Goal: Task Accomplishment & Management: Complete application form

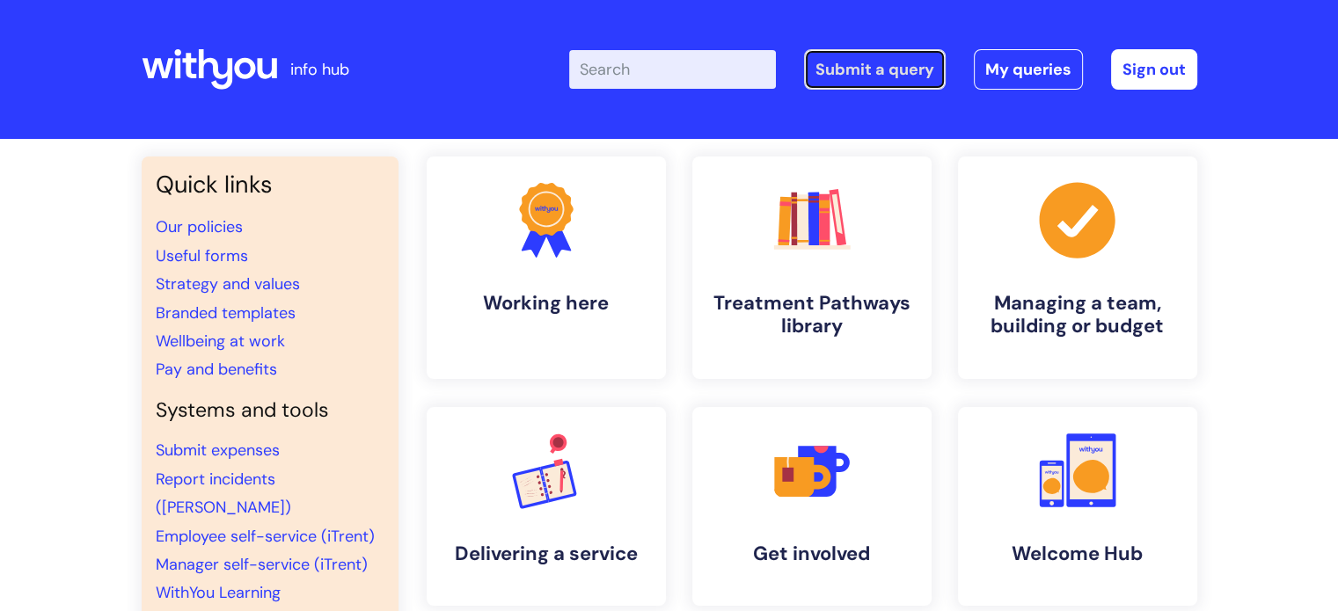
click at [902, 64] on link "Submit a query" at bounding box center [875, 69] width 142 height 40
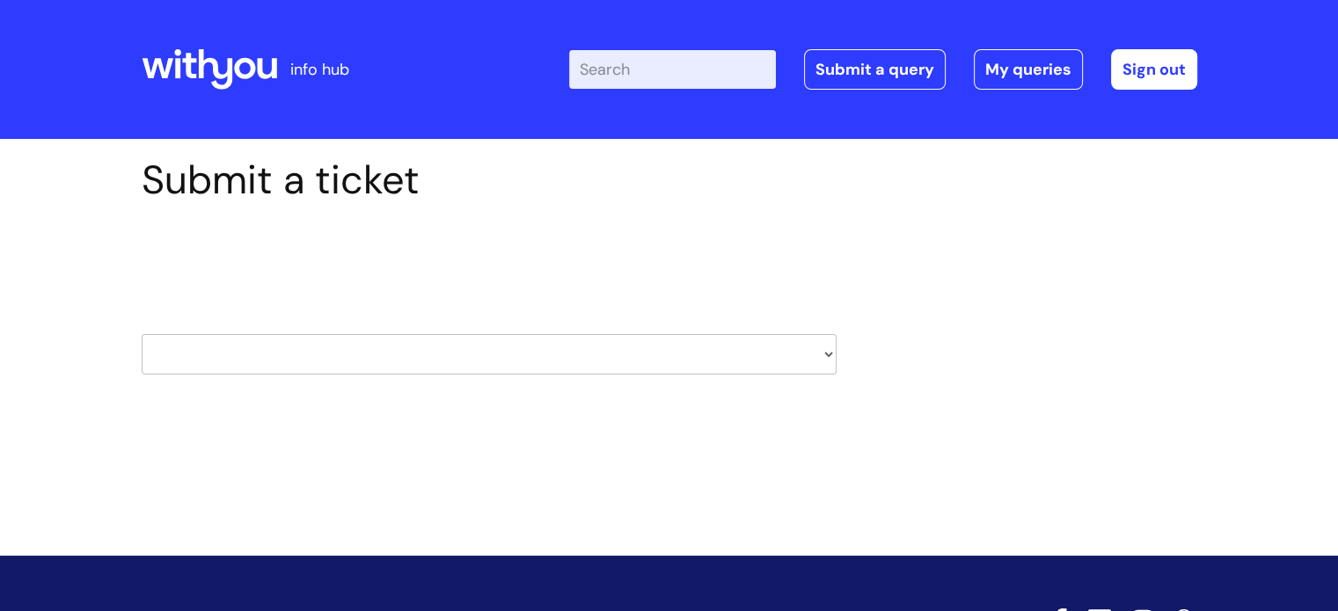
click at [820, 344] on select "HR / People IT and Support Clinical Drug Alerts Finance Accounts Data Support T…" at bounding box center [489, 354] width 695 height 40
select select "systems"
click at [142, 334] on select "HR / People IT and Support Clinical Drug Alerts Finance Accounts Data Support T…" at bounding box center [489, 354] width 695 height 40
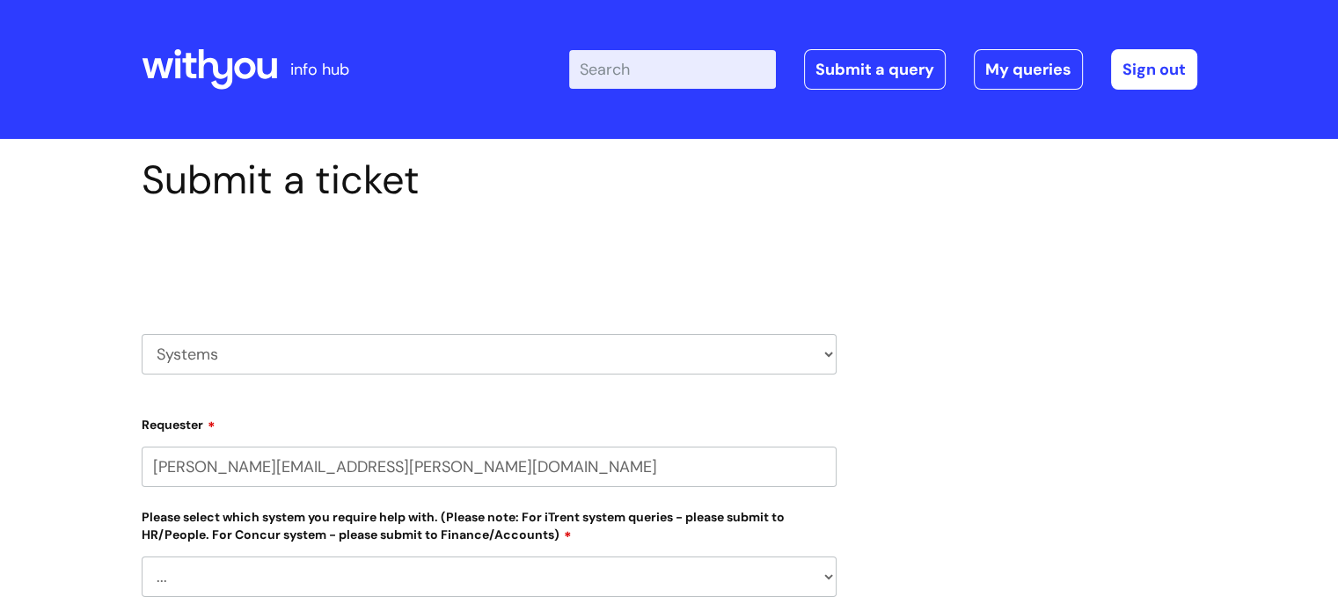
select select "80004157237"
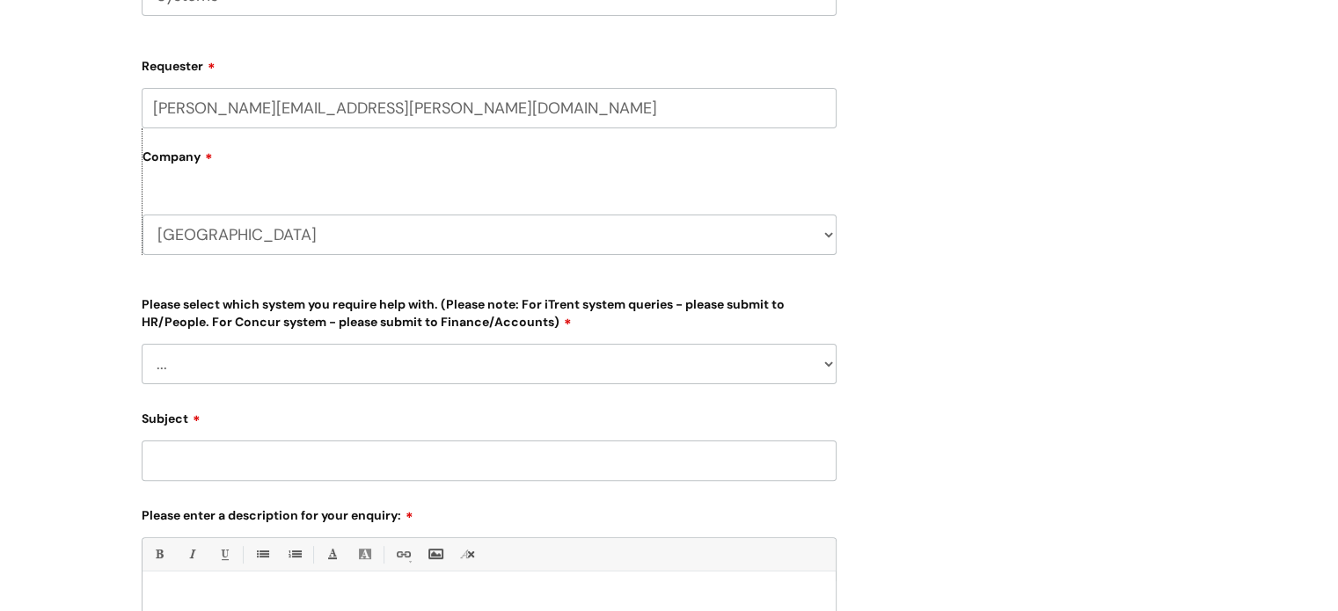
scroll to position [378, 0]
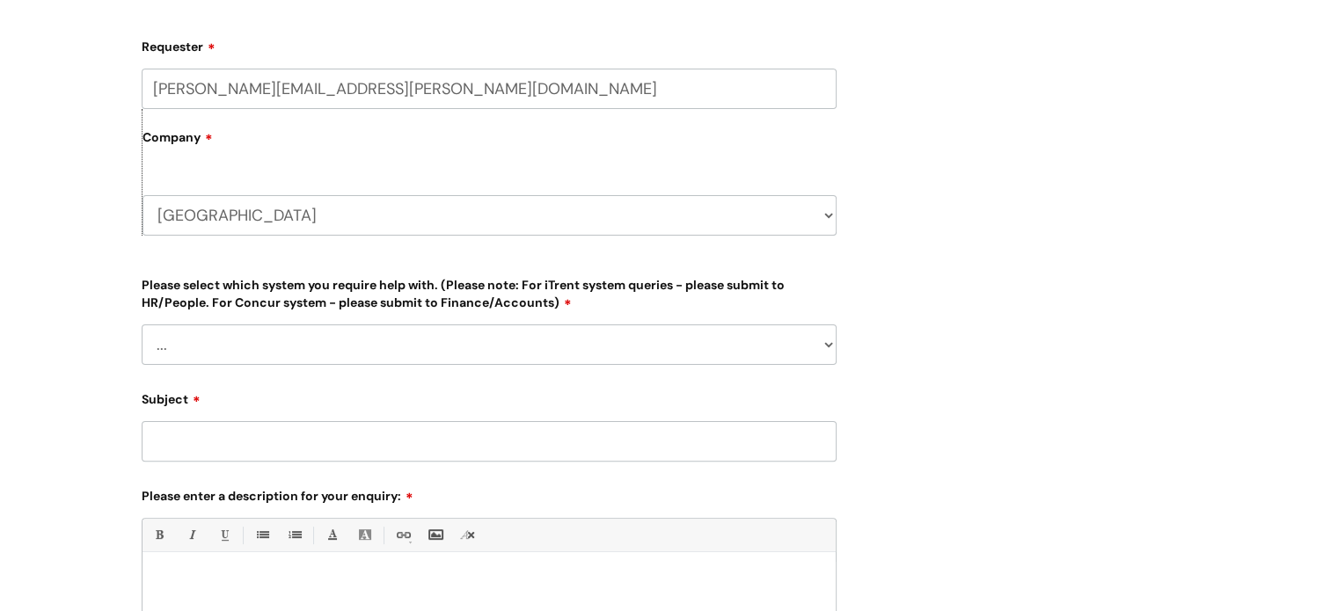
click at [830, 339] on select "... Ulysses Helpdesk Monday.com Nebula fault ILLY CarePath fault Halo fault E-c…" at bounding box center [489, 345] width 695 height 40
click at [1119, 237] on div "Submit a ticket Select issue type HR / People IT and Support Clinical Drug Aler…" at bounding box center [669, 314] width 1082 height 1072
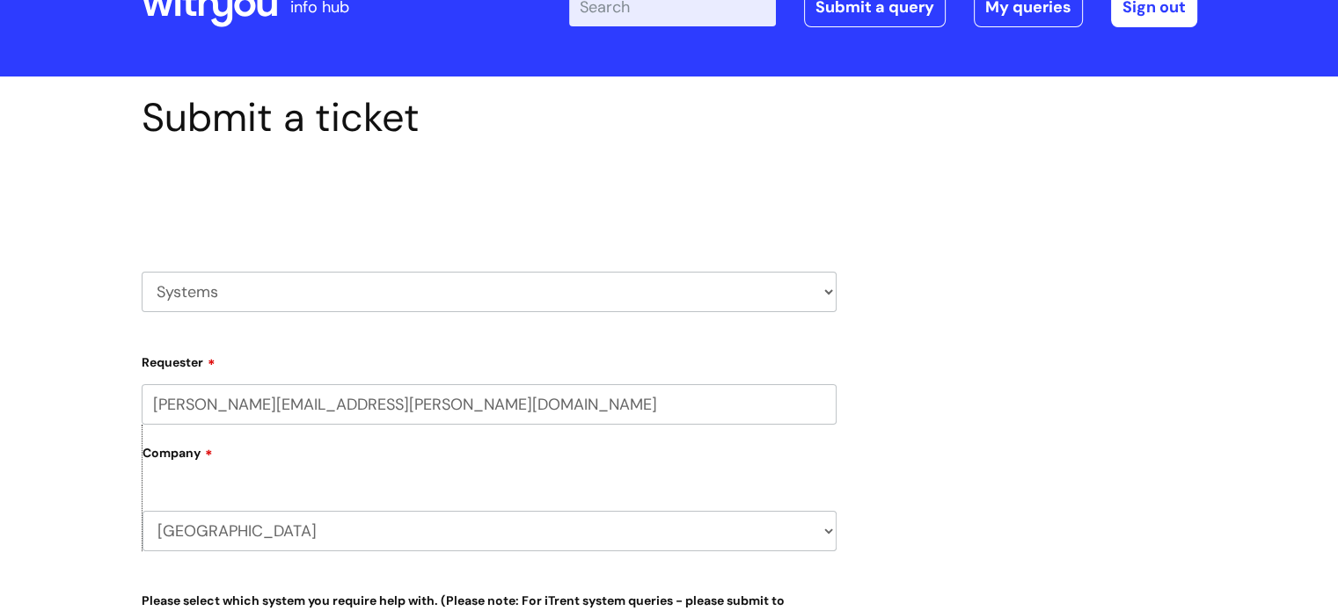
scroll to position [56, 0]
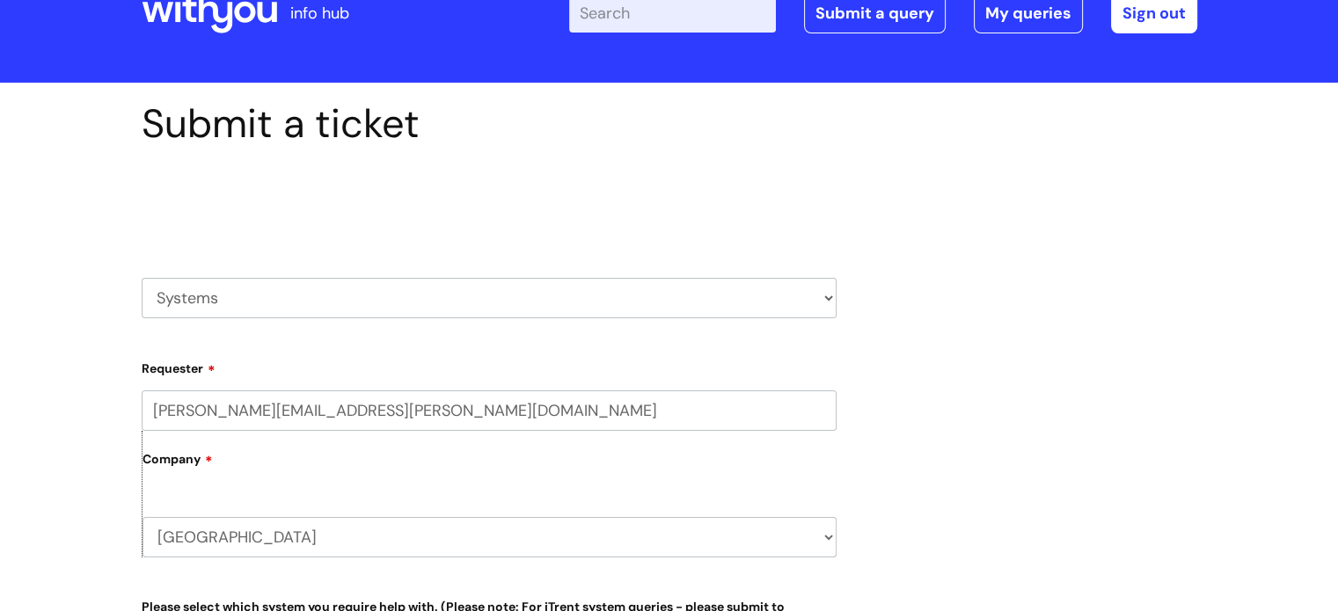
click at [823, 295] on select "HR / People IT and Support Clinical Drug Alerts Finance Accounts Data Support T…" at bounding box center [489, 298] width 695 height 40
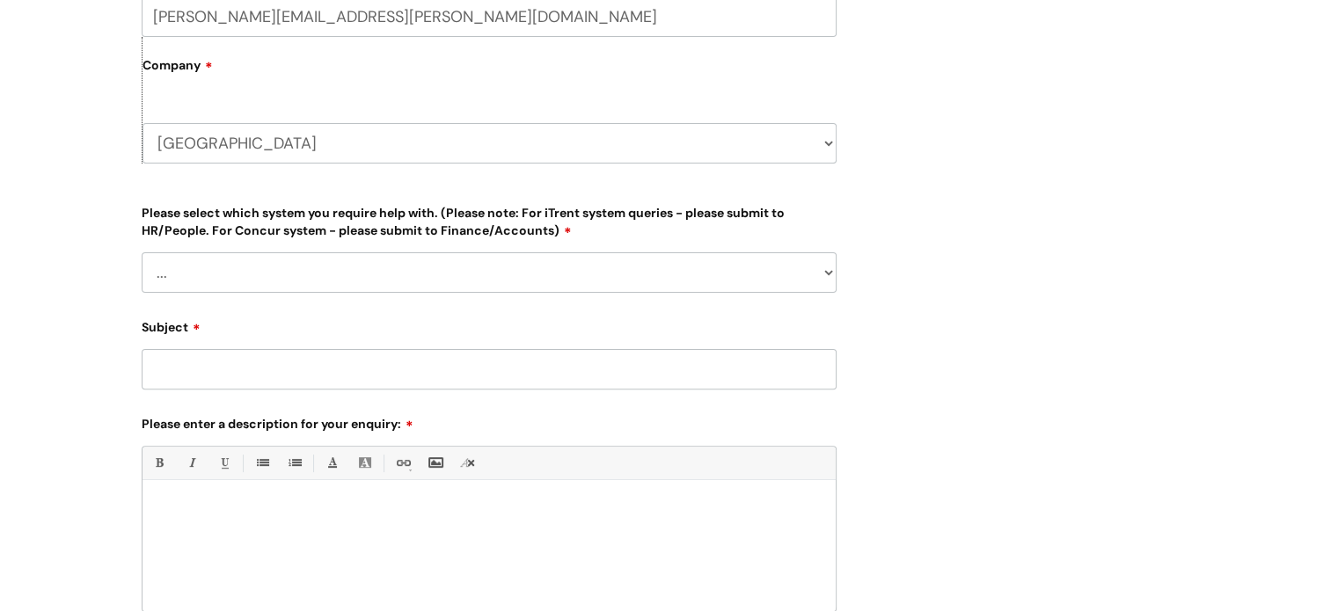
scroll to position [452, 0]
click at [816, 266] on select "... Ulysses Helpdesk Monday.com Nebula fault ILLY CarePath fault Halo fault E-c…" at bounding box center [489, 271] width 695 height 40
click at [998, 365] on div "Submit a ticket Select issue type HR / People IT and Support Clinical Drug Aler…" at bounding box center [669, 240] width 1082 height 1072
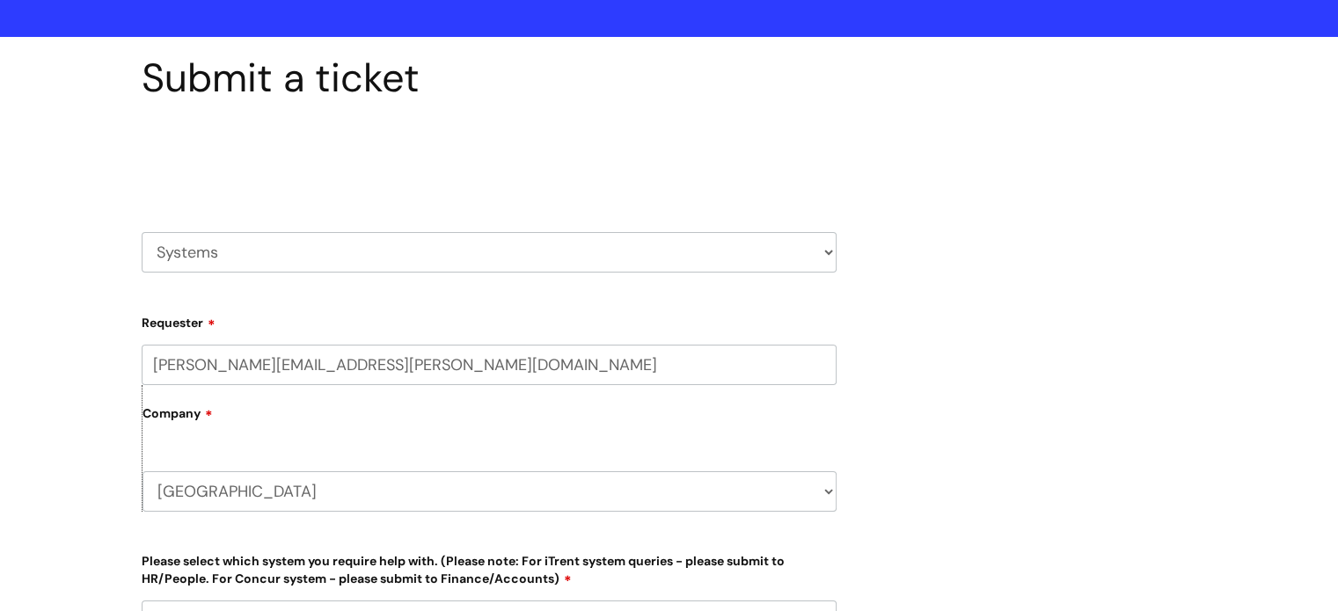
scroll to position [99, 0]
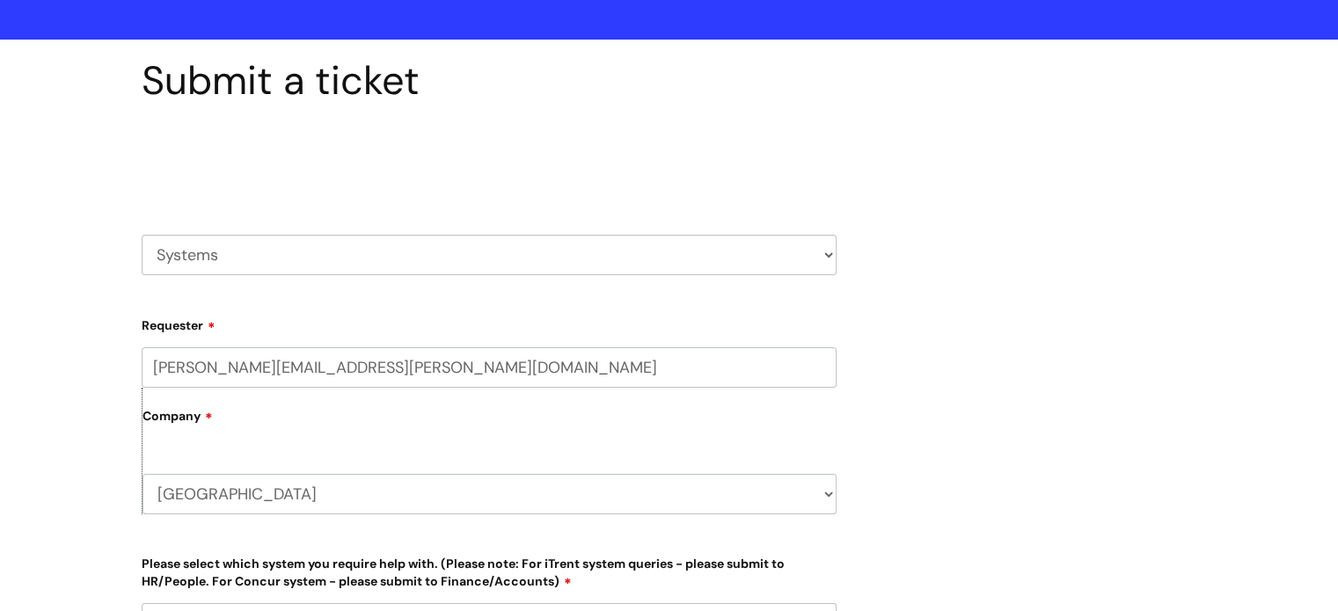
click at [824, 248] on select "HR / People IT and Support Clinical Drug Alerts Finance Accounts Data Support T…" at bounding box center [489, 255] width 695 height 40
select select "hr_/_people"
click at [142, 235] on select "HR / People IT and Support Clinical Drug Alerts Finance Accounts Data Support T…" at bounding box center [489, 255] width 695 height 40
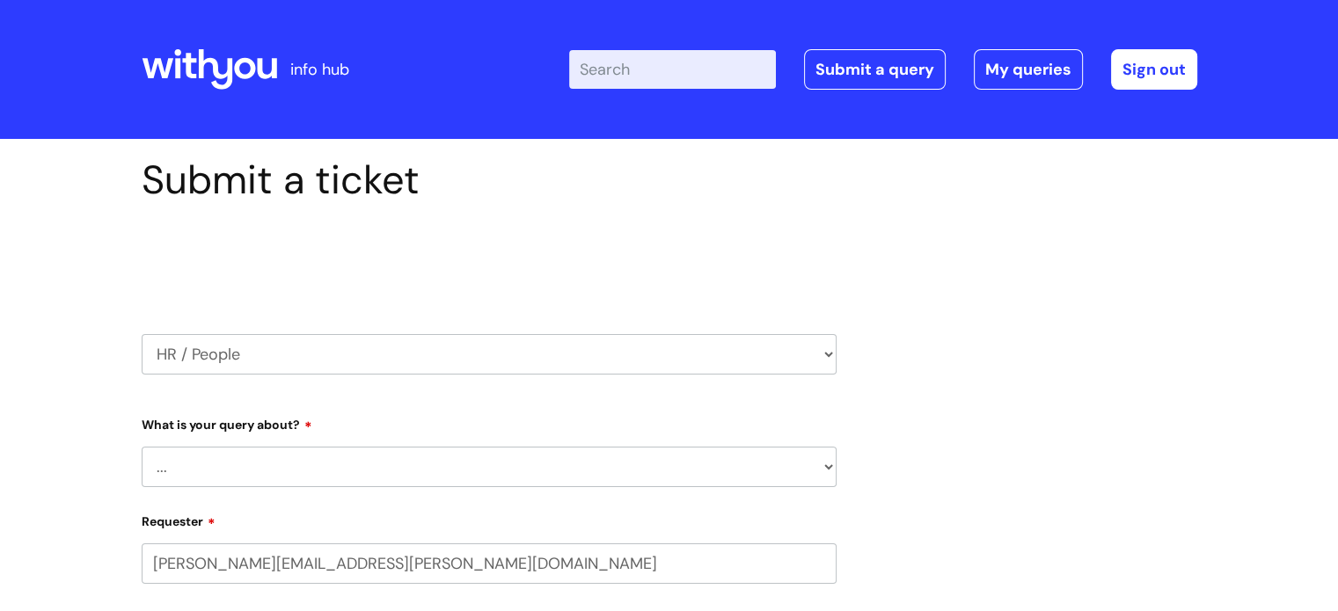
select select "80004157237"
click at [824, 453] on select "... Absence Query Holiday Query Employee change request General HR Query iTrent…" at bounding box center [489, 467] width 695 height 40
select select "iTrent"
click at [142, 447] on select "... Absence Query Holiday Query Employee change request General HR Query iTrent…" at bounding box center [489, 467] width 695 height 40
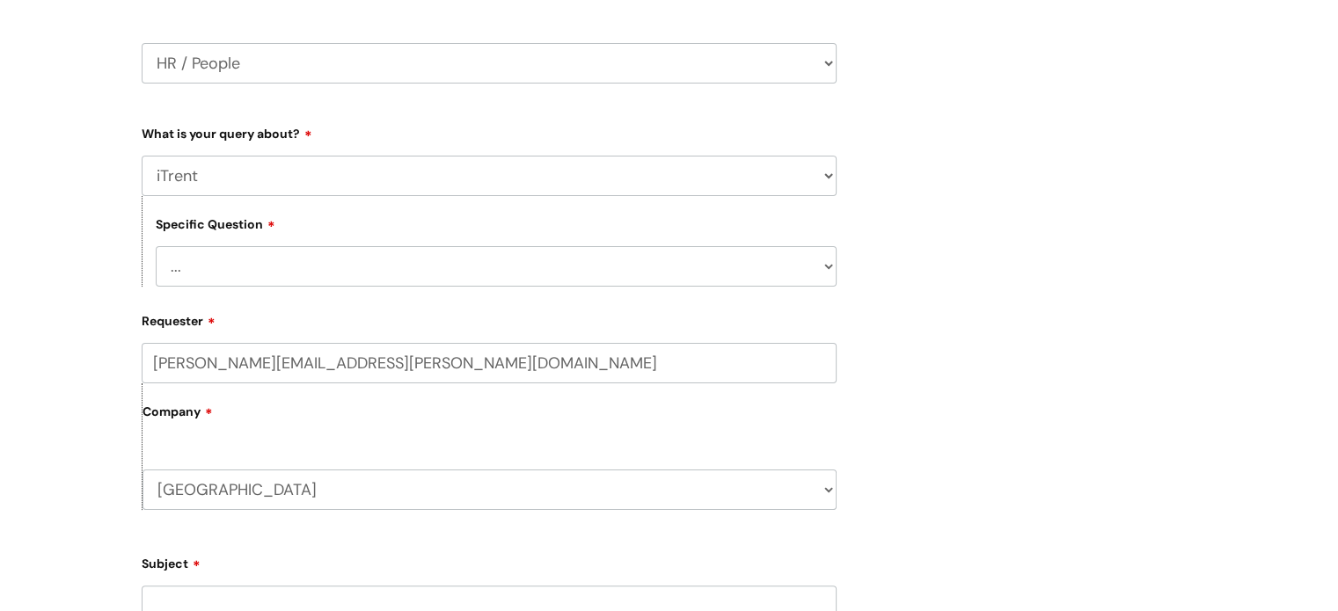
scroll to position [299, 0]
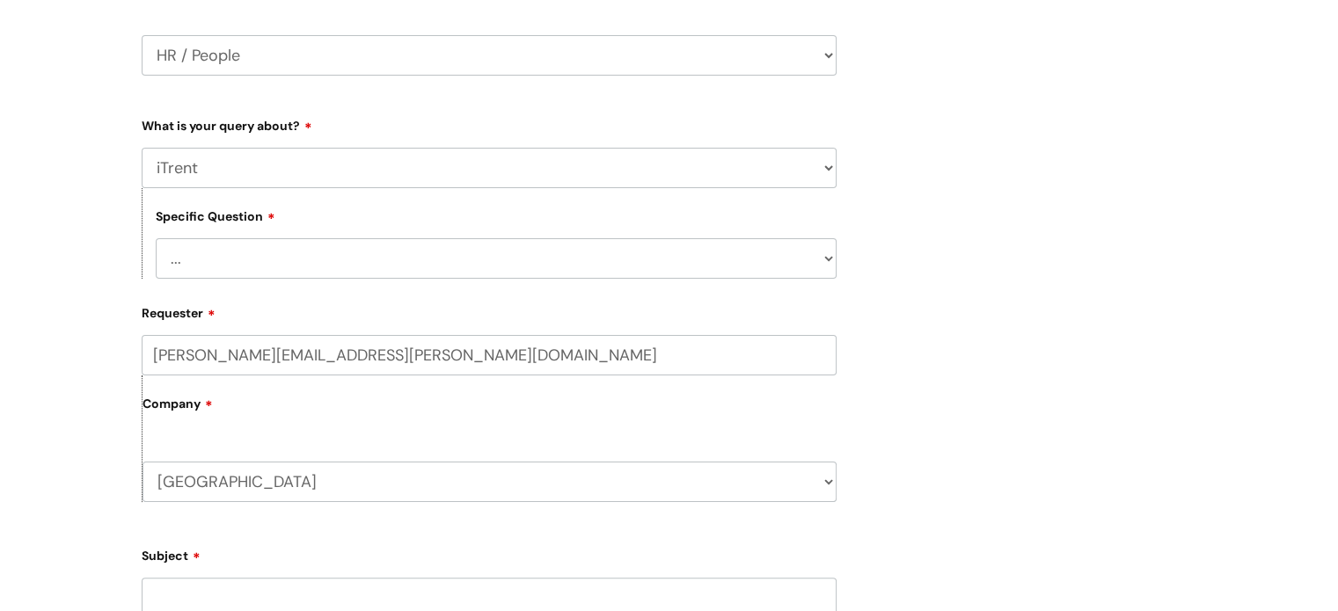
click at [811, 263] on select "... I can’t log in to iTrent I need to change someone’s line manager Issue with…" at bounding box center [496, 258] width 681 height 40
select select "Other iTrent query"
click at [156, 238] on select "... I can’t log in to iTrent I need to change someone’s line manager Issue with…" at bounding box center [496, 258] width 681 height 40
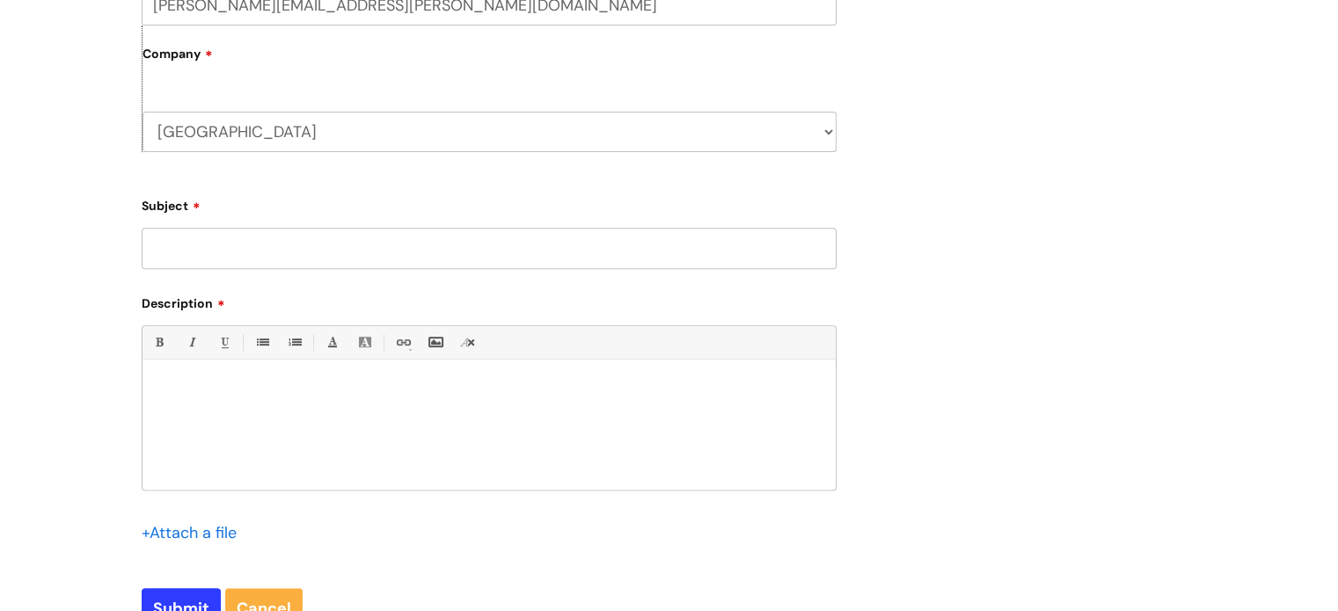
scroll to position [661, 0]
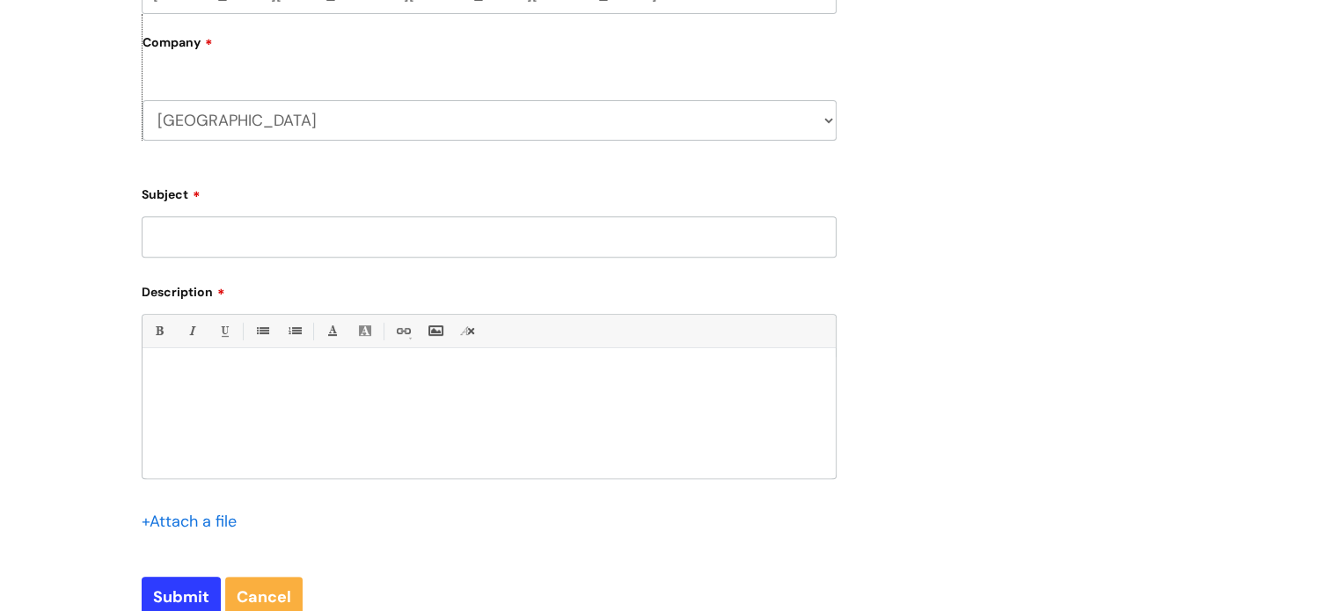
click at [632, 239] on input "Subject" at bounding box center [489, 236] width 695 height 40
type input "Itrent Reporting Manager"
click at [327, 365] on div at bounding box center [489, 417] width 693 height 121
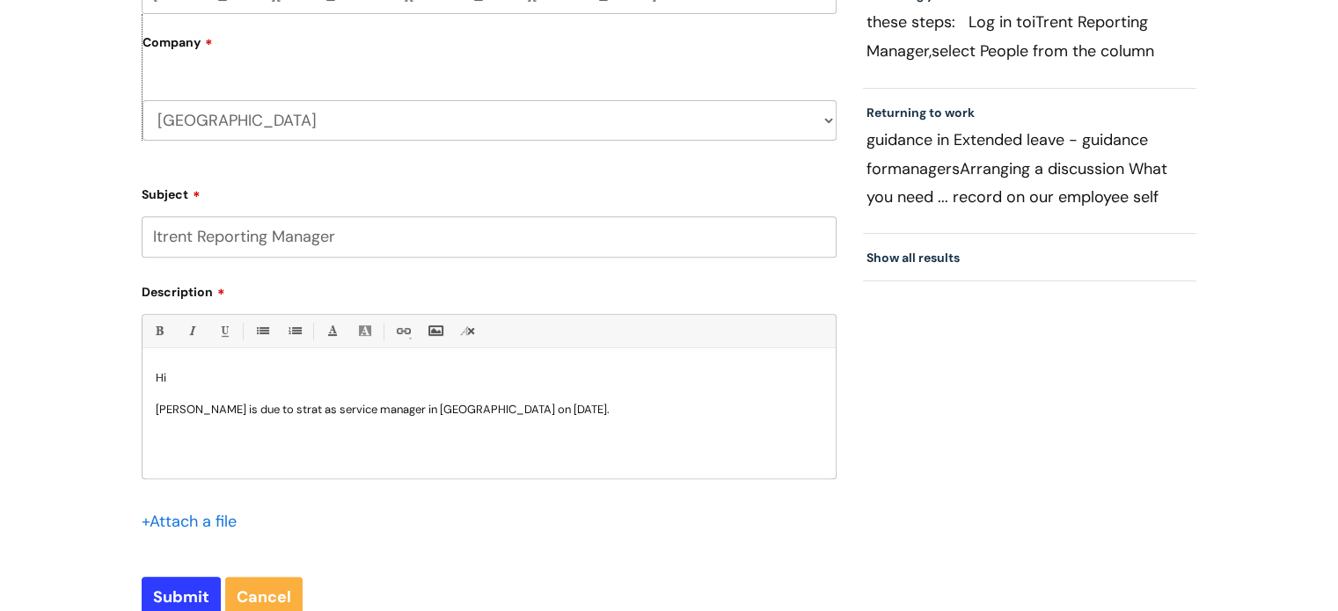
click at [320, 409] on p "Angela Robertson is due to strat as service manager in Fife on 1/10/25." at bounding box center [489, 410] width 667 height 16
click at [541, 408] on p "Angela Robertson is due to start as service manager in Fife on 1/10/25." at bounding box center [489, 410] width 667 height 16
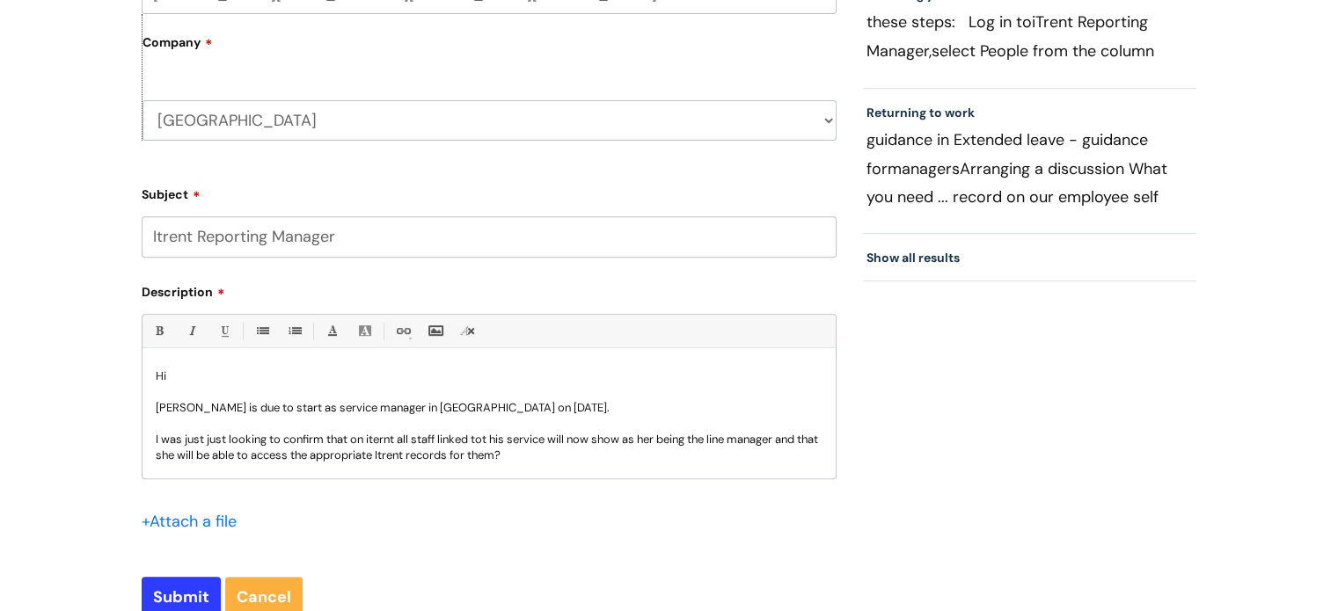
scroll to position [18, 0]
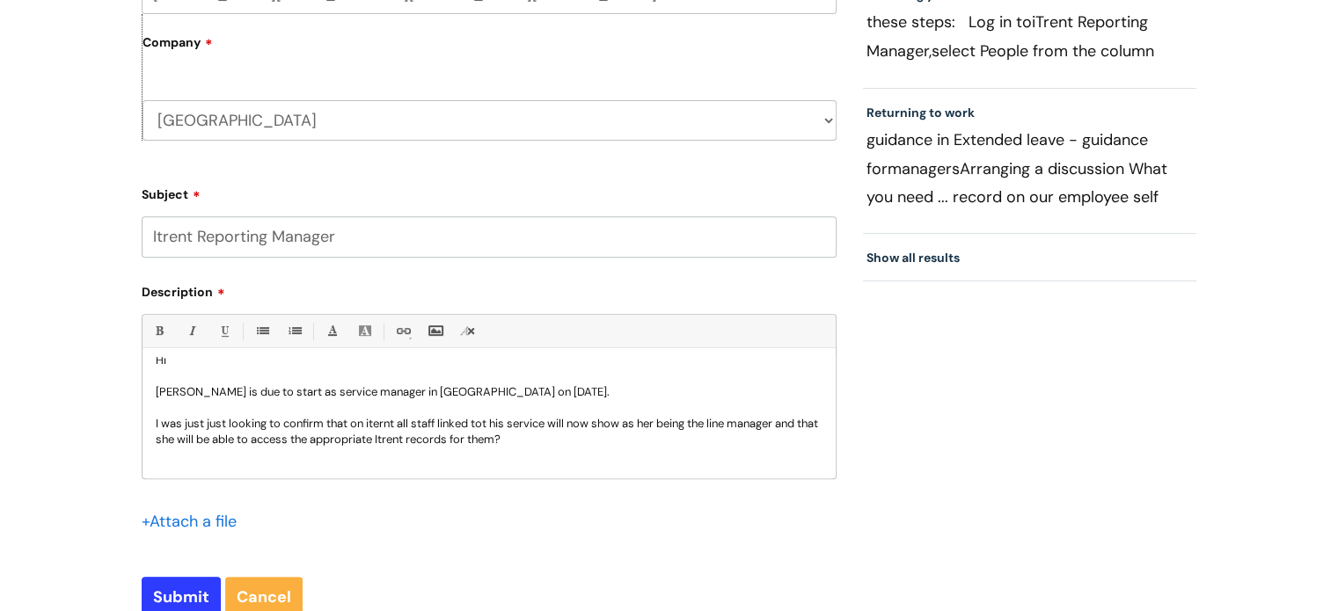
click at [387, 420] on p "I was just just looking to confirm that on iternt all staff linked tot his serv…" at bounding box center [489, 432] width 667 height 32
drag, startPoint x: 387, startPoint y: 421, endPoint x: 454, endPoint y: 471, distance: 83.0
click at [454, 471] on p at bounding box center [489, 472] width 667 height 16
click at [393, 425] on p "I was just just looking to confirm that on iternt all staff linked tot his serv…" at bounding box center [489, 432] width 667 height 32
click at [558, 441] on p "I was just just looking to confirm that on itrent all staff linked tot his serv…" at bounding box center [489, 432] width 667 height 32
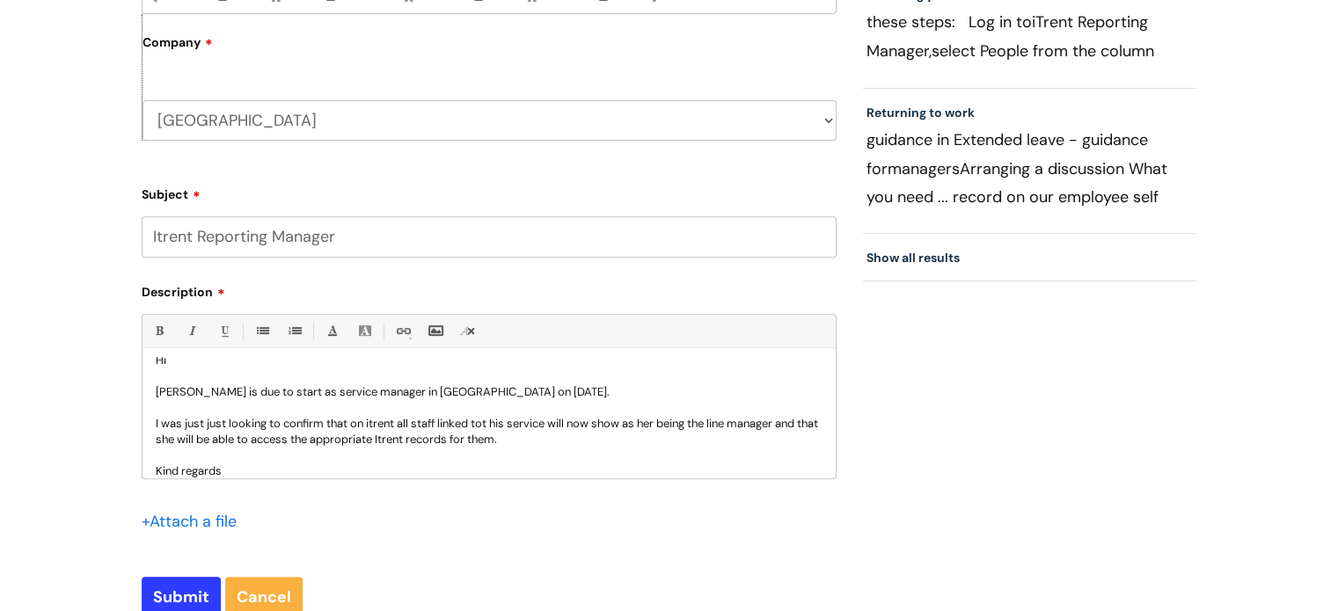
scroll to position [33, 0]
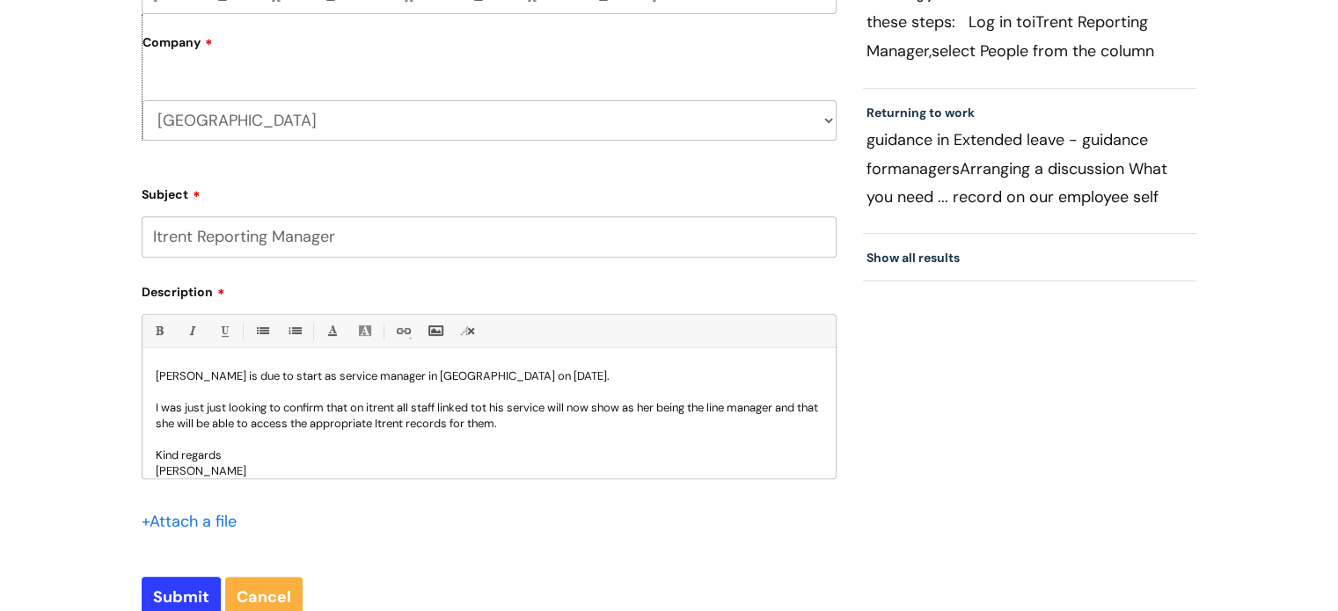
click at [349, 374] on p "Angela Robertson is due to start as service manager in Fife on 1/10/25." at bounding box center [489, 377] width 667 height 16
click at [396, 381] on p "Angela Robertson is due to start as Service manager in Fife on 1/10/25." at bounding box center [489, 377] width 667 height 16
click at [373, 457] on p "Kind regards" at bounding box center [489, 456] width 667 height 16
click at [490, 408] on p "I was just just looking to confirm that on itrent all staff linked tot his serv…" at bounding box center [489, 416] width 667 height 32
click at [490, 408] on p "I was just just looking to confirm that on itrent all staff linked to his servi…" at bounding box center [489, 416] width 667 height 32
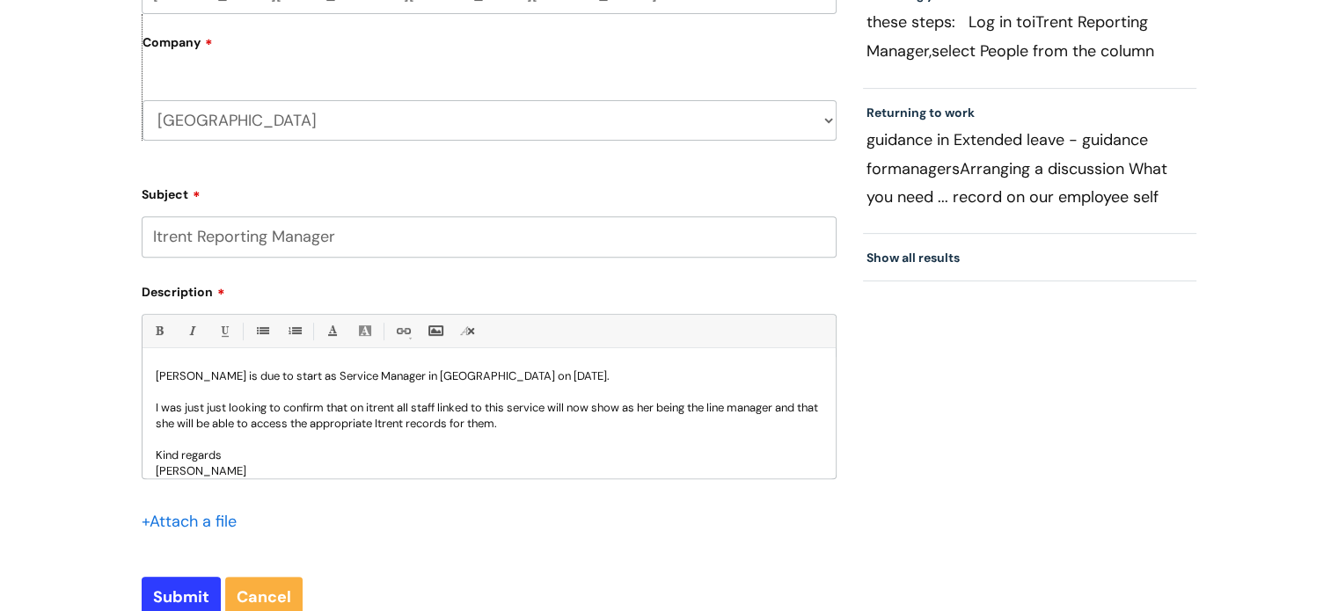
click at [595, 407] on p "I was just just looking to confirm that on itrent all staff linked to this serv…" at bounding box center [489, 416] width 667 height 32
click at [165, 604] on input "Submit" at bounding box center [181, 597] width 79 height 40
type input "Please Wait..."
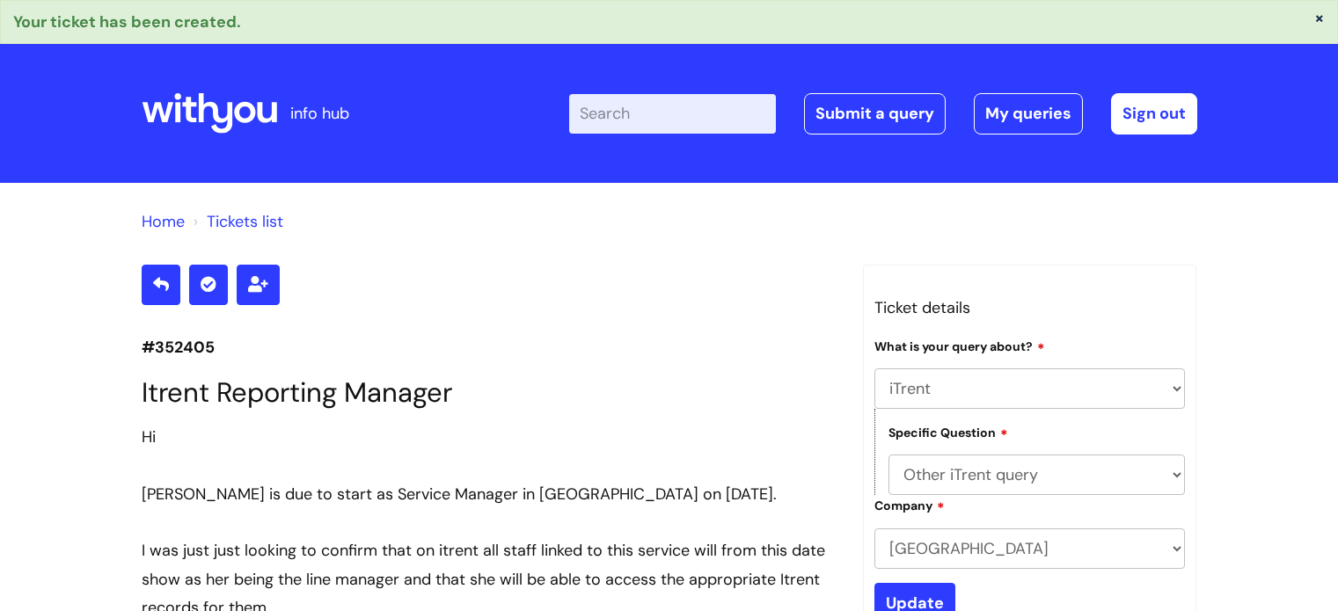
select select "iTrent"
select select "Other iTrent query"
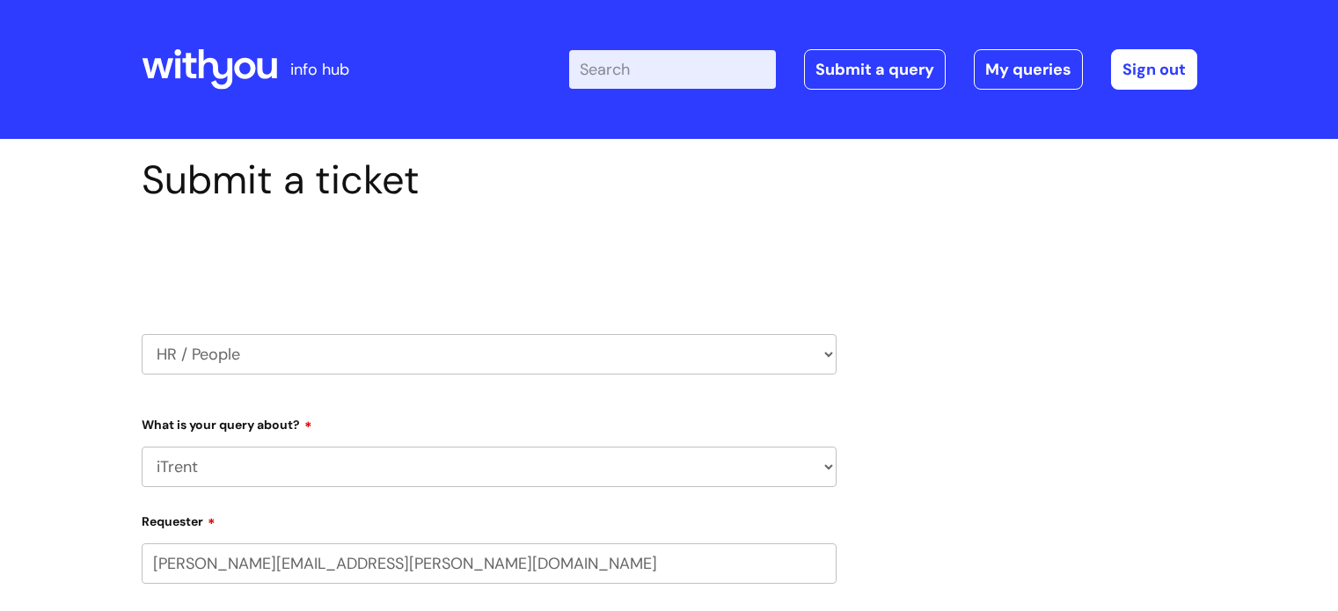
select select "iTrent"
select select "80004157237"
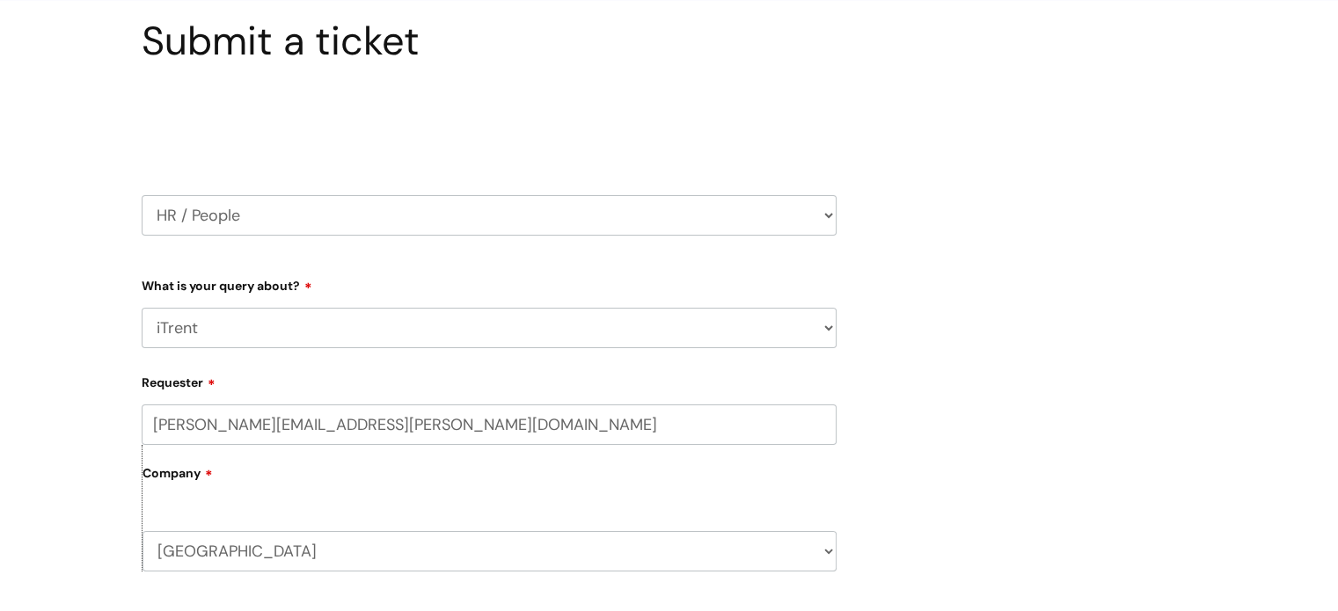
scroll to position [137, 0]
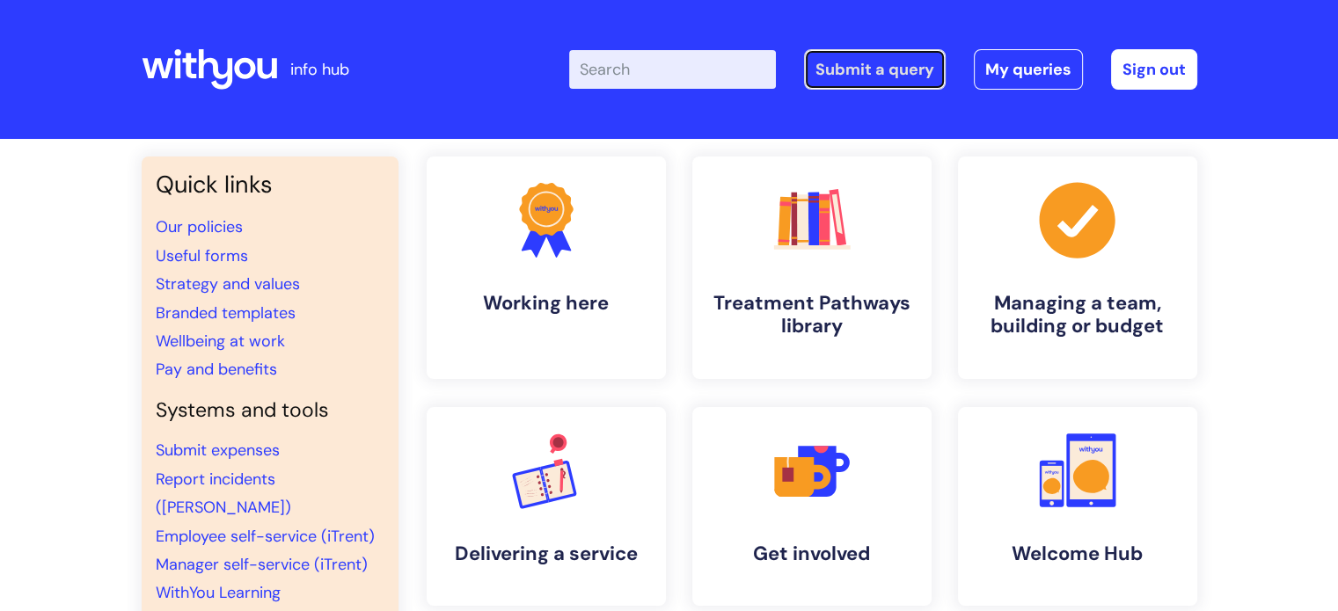
click at [871, 77] on link "Submit a query" at bounding box center [875, 69] width 142 height 40
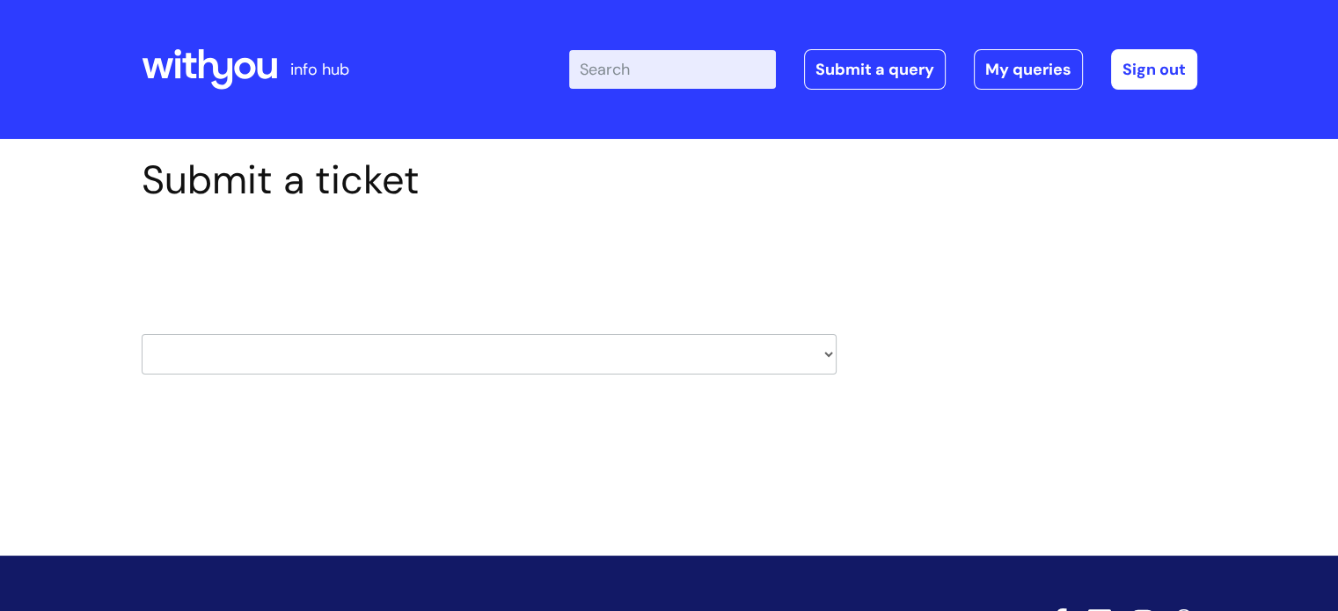
click at [822, 358] on select "HR / People IT and Support Clinical Drug Alerts Finance Accounts Data Support T…" at bounding box center [489, 354] width 695 height 40
select select "systems"
click at [142, 334] on select "HR / People IT and Support Clinical Drug Alerts Finance Accounts Data Support T…" at bounding box center [489, 354] width 695 height 40
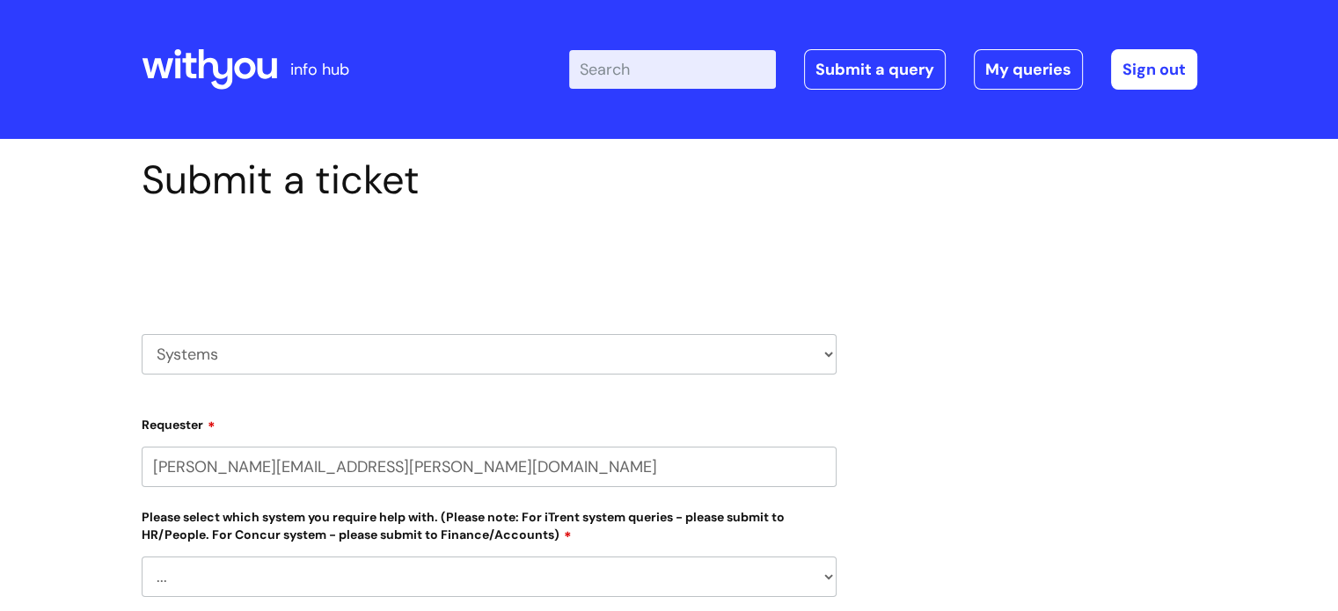
select select "80004157237"
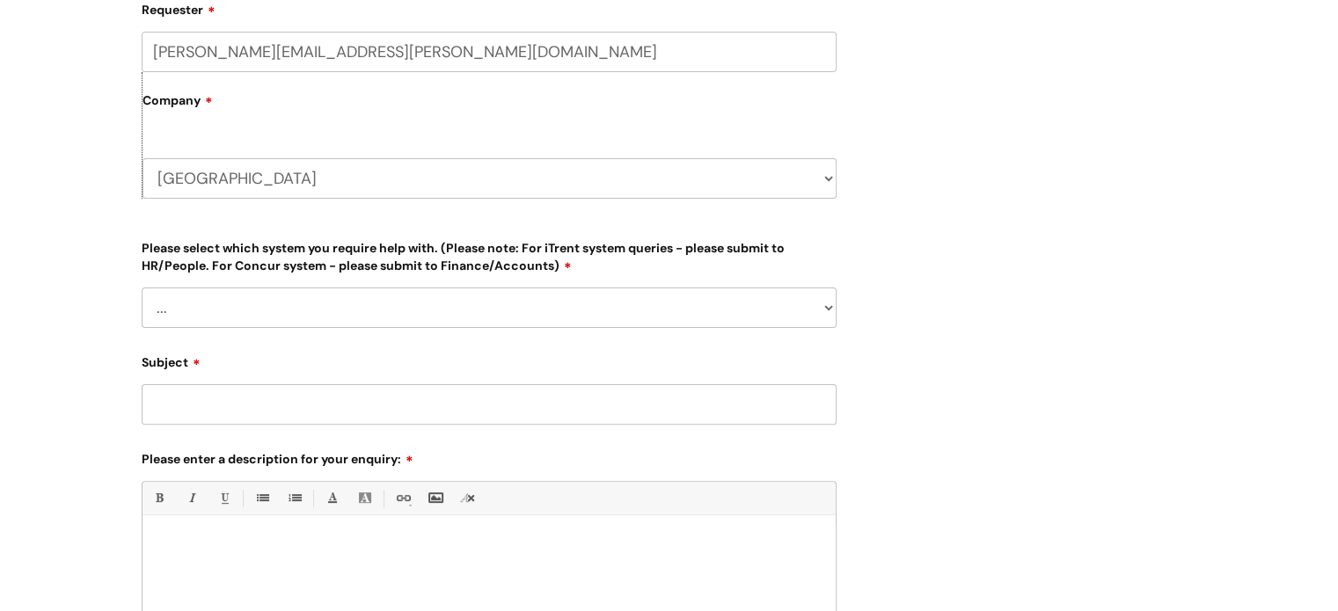
scroll to position [420, 0]
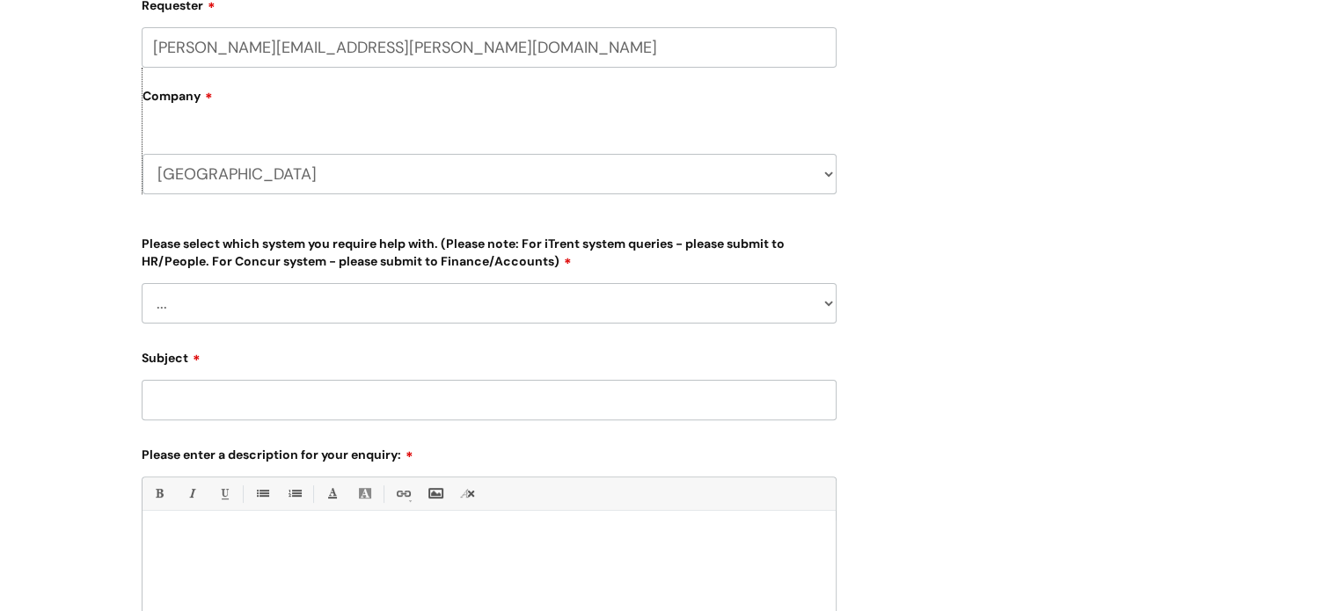
click at [818, 309] on select "... Ulysses Helpdesk Monday.com Nebula fault ILLY CarePath fault Halo fault E-c…" at bounding box center [489, 303] width 695 height 40
select select "[PERSON_NAME]"
click at [142, 283] on select "... Ulysses Helpdesk Monday.com Nebula fault ILLY CarePath fault Halo fault E-c…" at bounding box center [489, 303] width 695 height 40
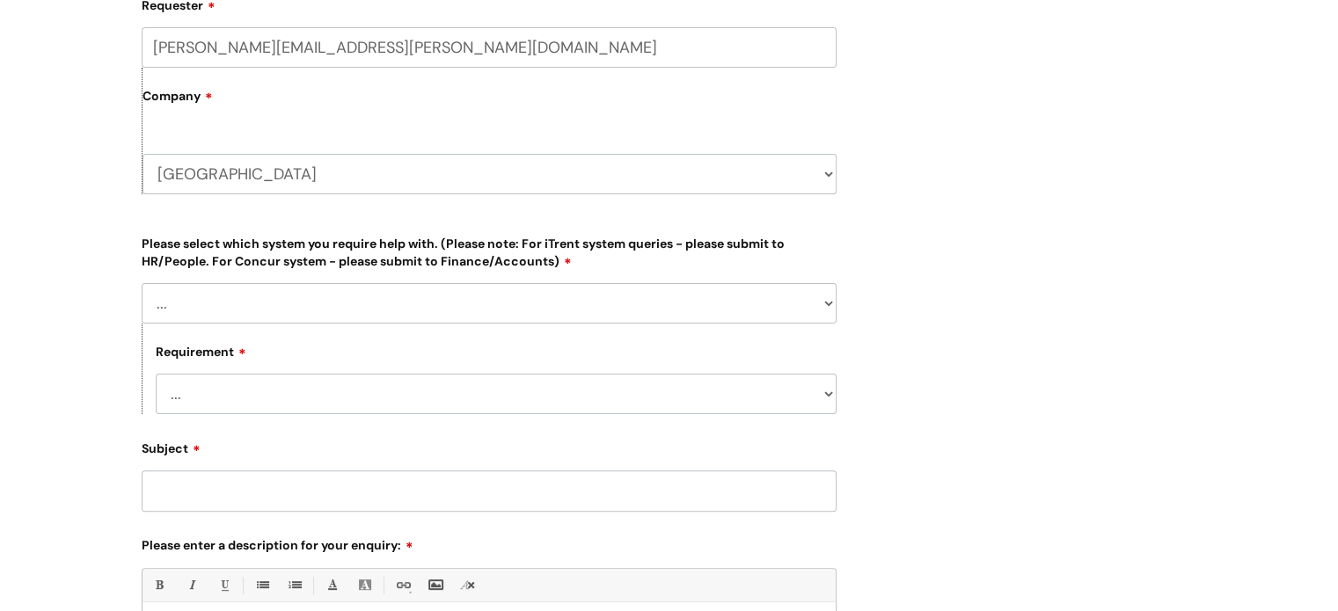
click at [822, 393] on select "... Login required Data report assistance Reporting a fault" at bounding box center [496, 394] width 681 height 40
click at [156, 374] on select "... Login required Data report assistance Reporting a fault" at bounding box center [496, 394] width 681 height 40
click at [815, 405] on select "... Login required Data report assistance Reporting a fault" at bounding box center [496, 394] width 681 height 40
select select "Data report assistance"
click at [156, 374] on select "... Login required Data report assistance Reporting a fault" at bounding box center [496, 394] width 681 height 40
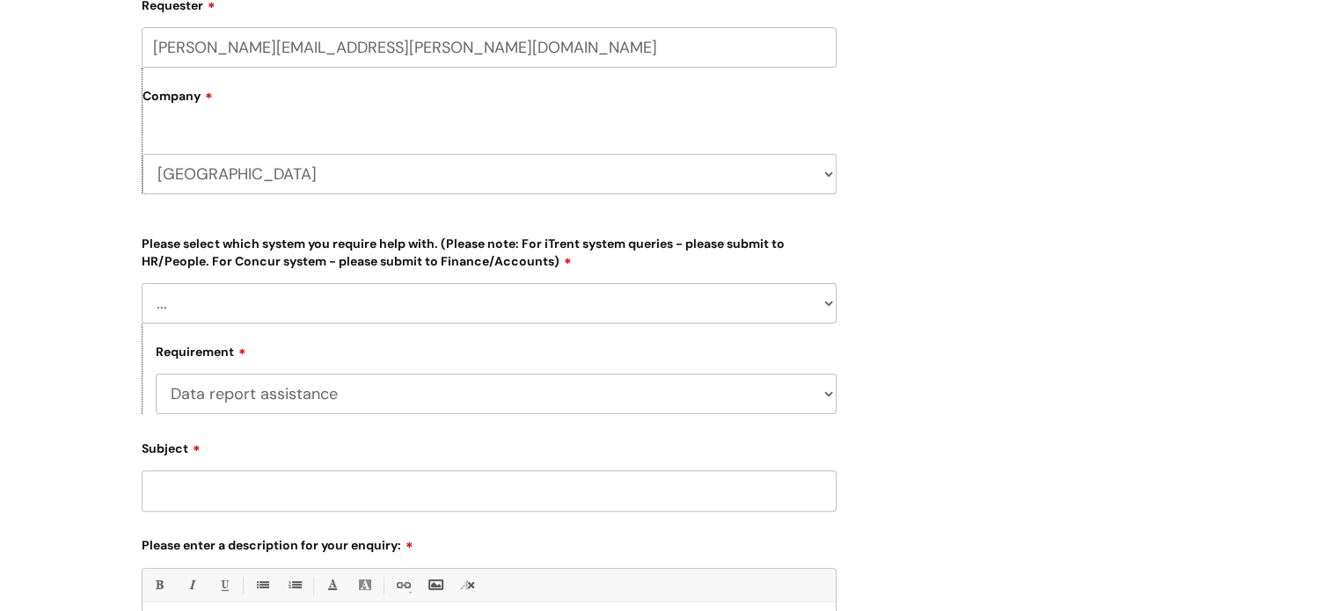
click at [653, 496] on input "Subject" at bounding box center [489, 491] width 695 height 40
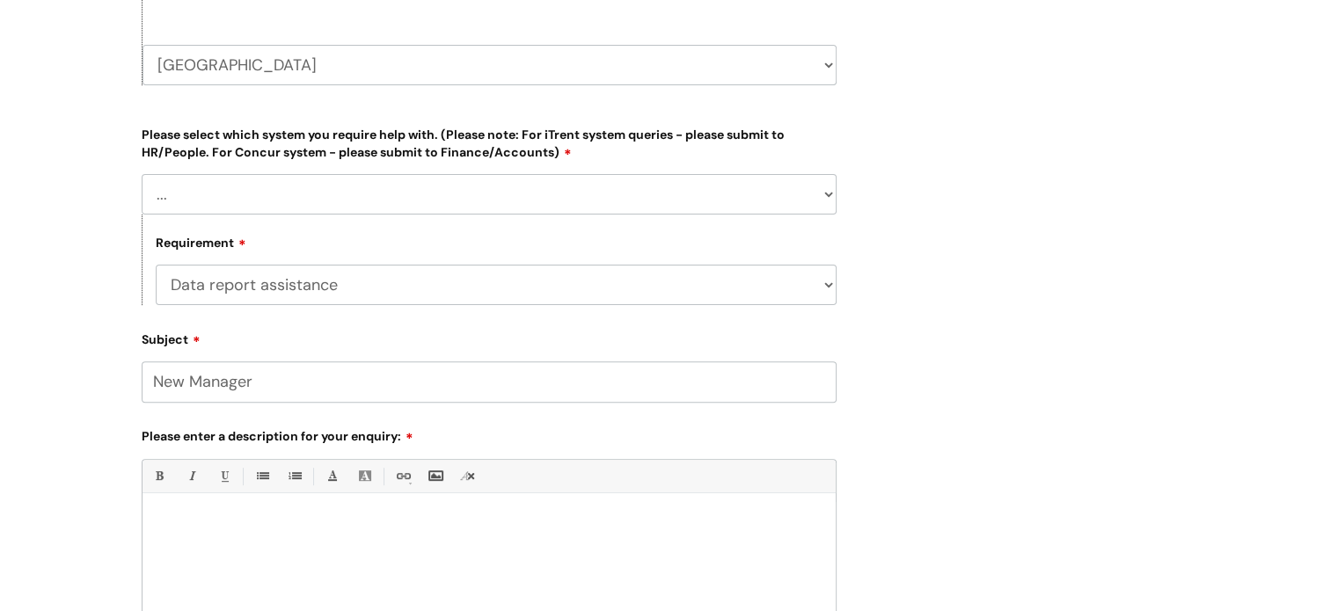
scroll to position [545, 0]
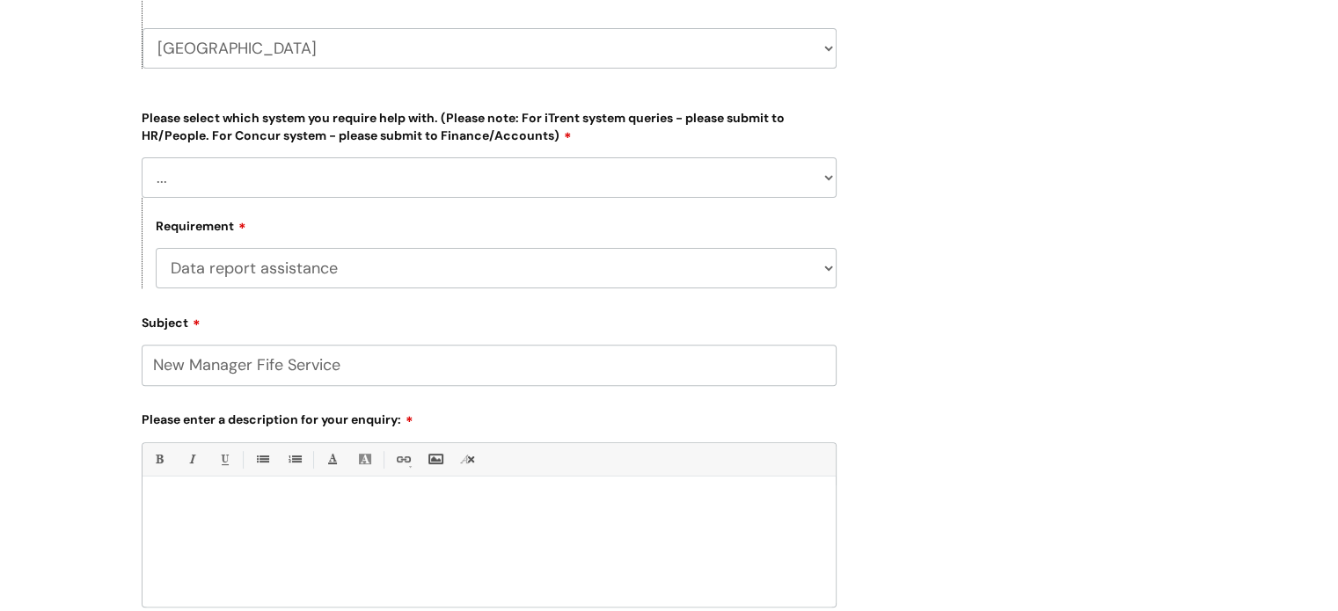
type input "New Manager Fife Service"
click at [347, 527] on div at bounding box center [489, 546] width 693 height 121
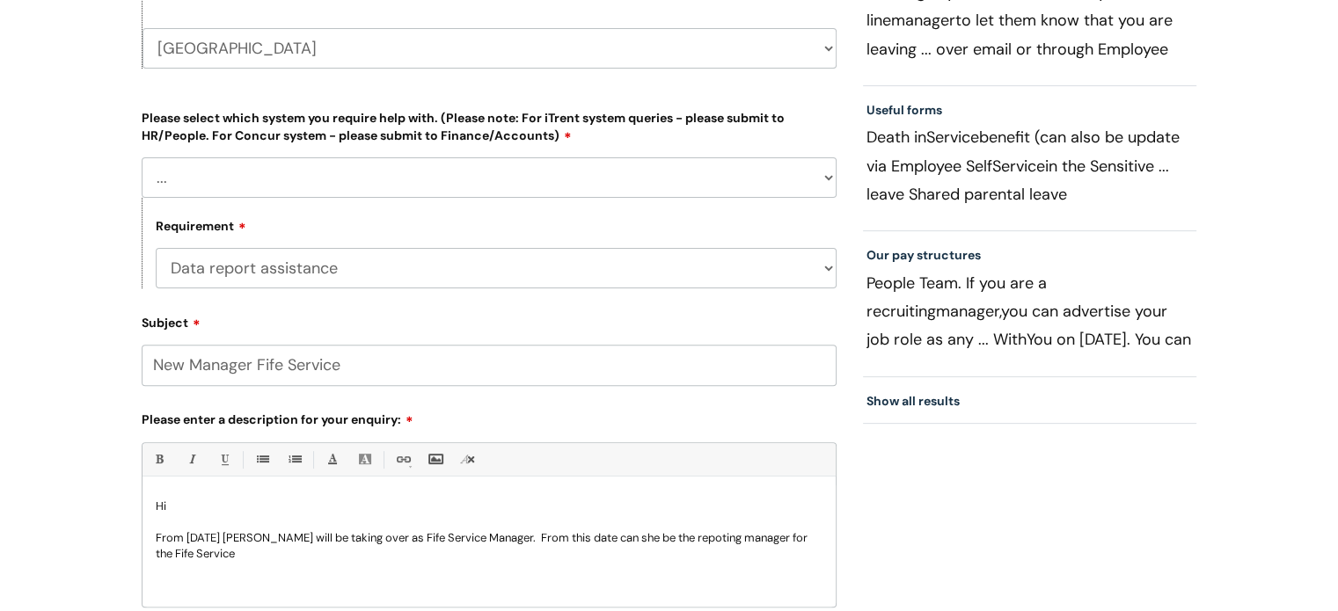
click at [739, 542] on p "From 1/10/25 Angela Robertson will be taking over as Fife Service Manager. From…" at bounding box center [489, 546] width 667 height 32
click at [259, 553] on p "From 1/10/25 Angela Robertson will be taking over as Fife Service Manager. From…" at bounding box center [489, 546] width 667 height 32
click at [297, 556] on p "From 1/10/25 Angela Robertson will be taking over as Fife Service Manager. From…" at bounding box center [489, 546] width 667 height 32
click at [613, 557] on p "From 1/10/25 Angela Robertson will be taking over as Fife Service Manager. From…" at bounding box center [489, 546] width 667 height 32
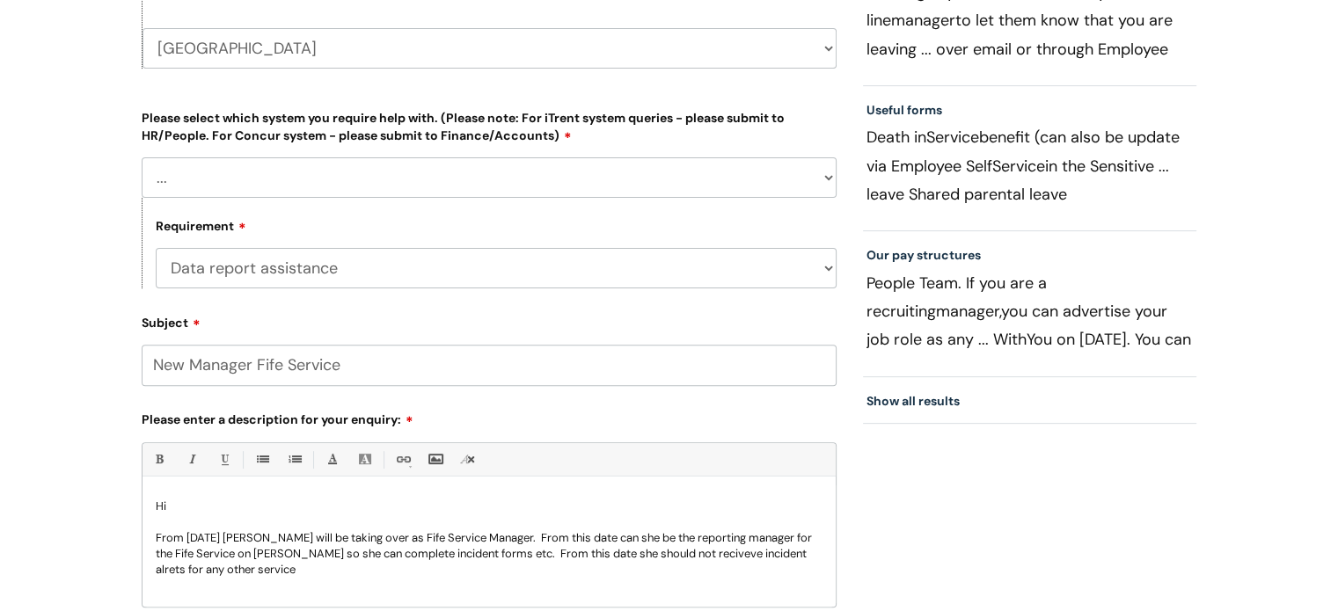
click at [706, 557] on p "From 1/10/25 Angela Robertson will be taking over as Fife Service Manager. From…" at bounding box center [489, 554] width 667 height 48
click at [793, 552] on p "From 1/10/25 Angela Robertson will be taking over as Fife Service Manager. From…" at bounding box center [489, 554] width 667 height 48
click at [279, 580] on div "Hi From 1/10/25 Angela Robertson will be taking over as Fife Service Manager. F…" at bounding box center [489, 546] width 693 height 121
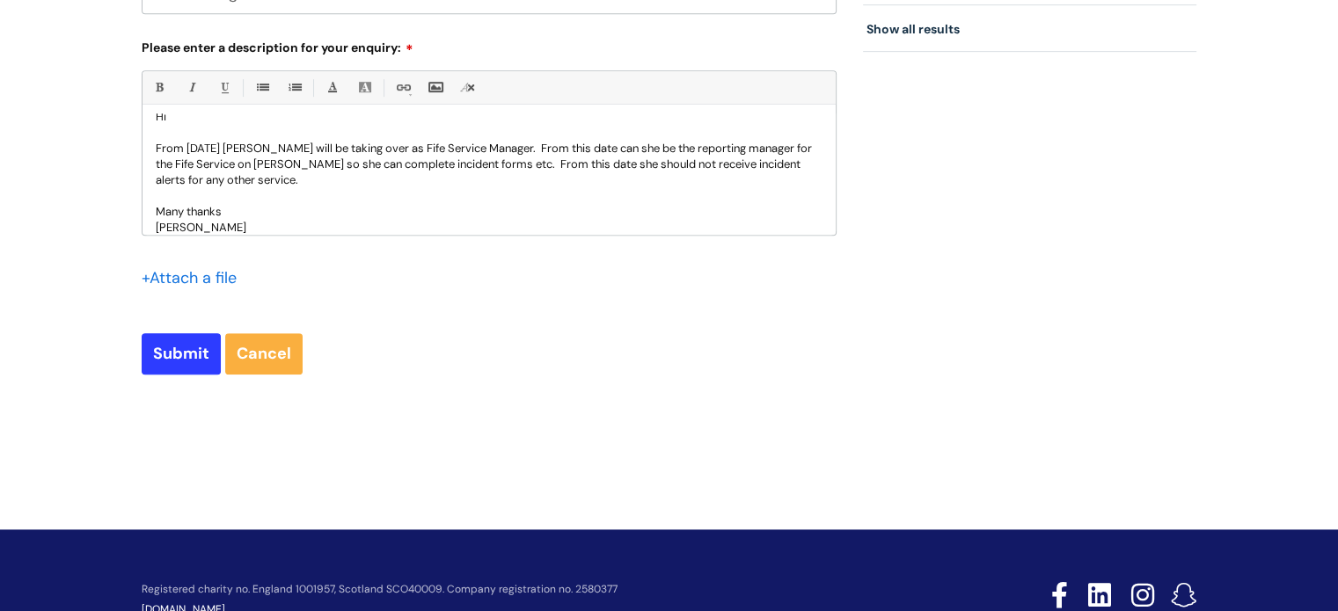
scroll to position [965, 0]
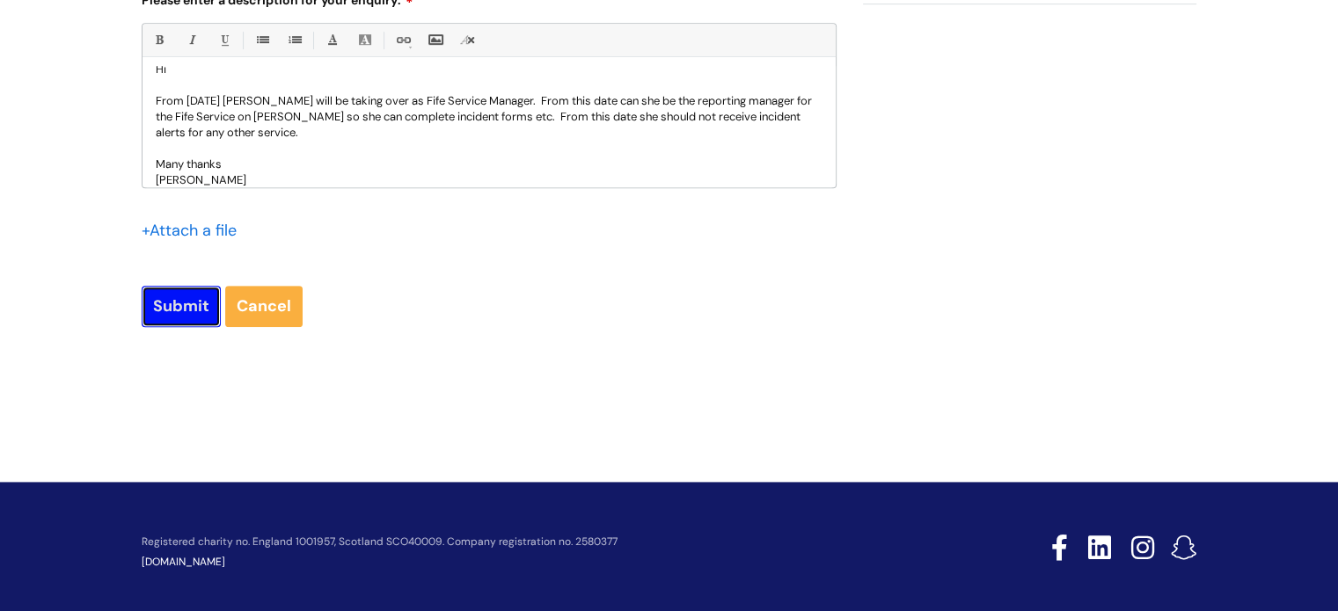
click at [186, 325] on input "Submit" at bounding box center [181, 306] width 79 height 40
type input "Please Wait..."
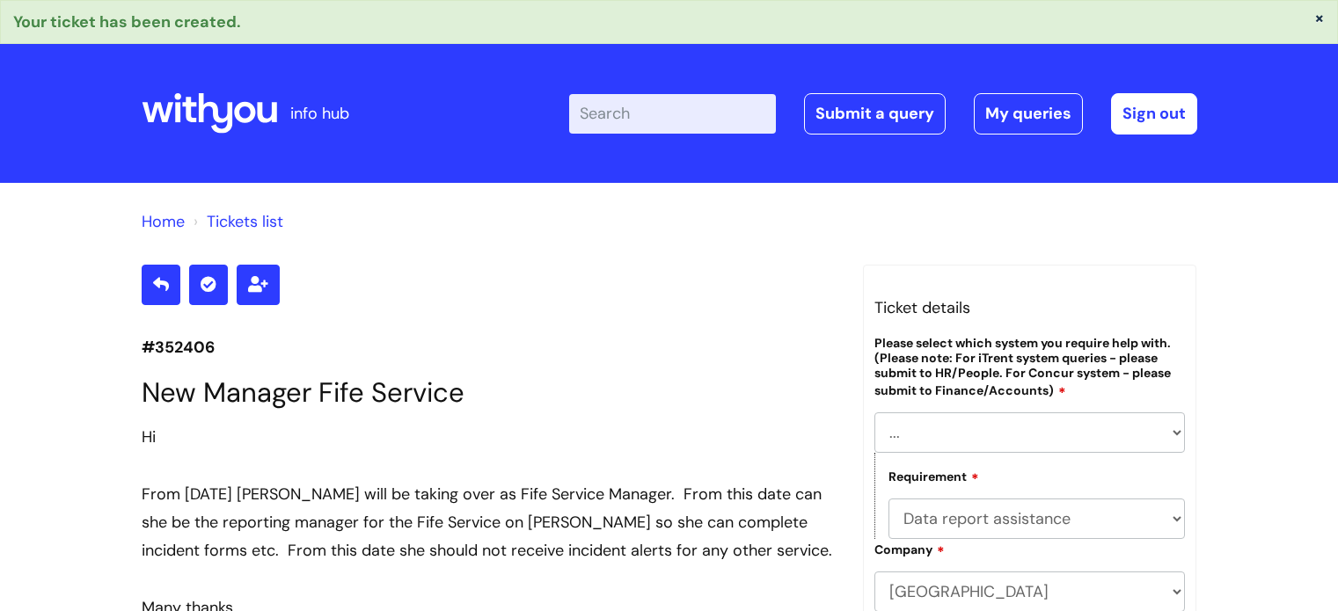
select select "[PERSON_NAME]"
select select "Data report assistance"
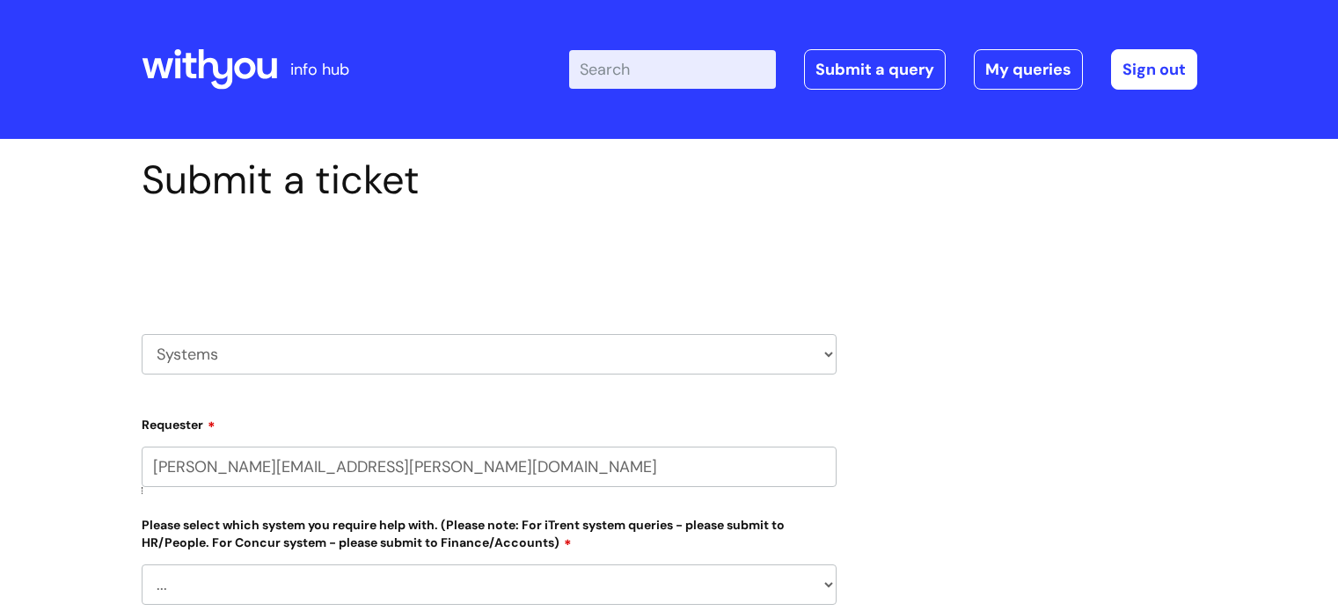
select select "[PERSON_NAME]"
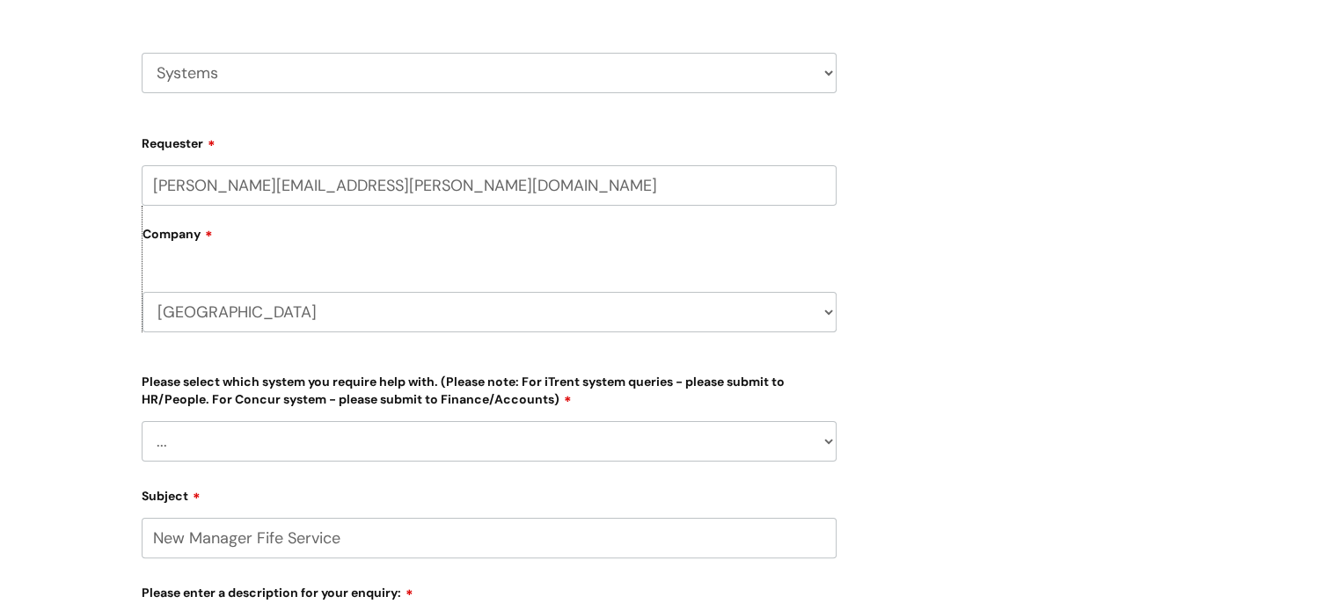
scroll to position [289, 0]
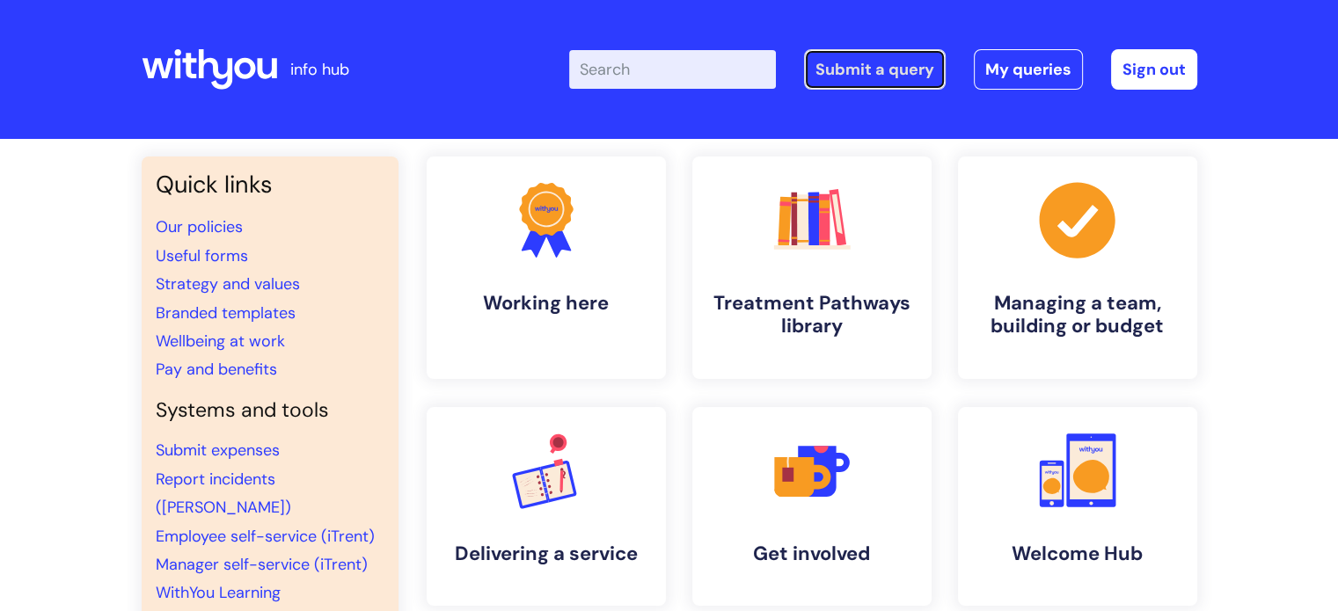
click at [869, 53] on link "Submit a query" at bounding box center [875, 69] width 142 height 40
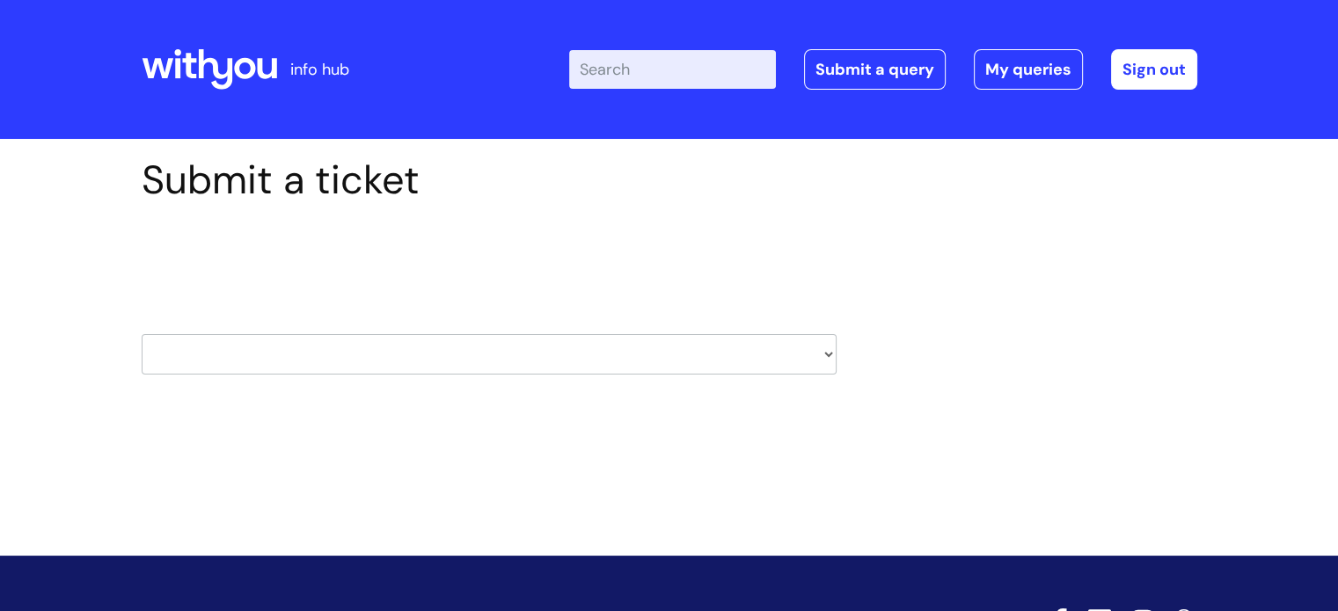
click at [823, 354] on select "HR / People IT and Support Clinical Drug Alerts Finance Accounts Data Support T…" at bounding box center [489, 354] width 695 height 40
select select "systems"
click at [142, 334] on select "HR / People IT and Support Clinical Drug Alerts Finance Accounts Data Support T…" at bounding box center [489, 354] width 695 height 40
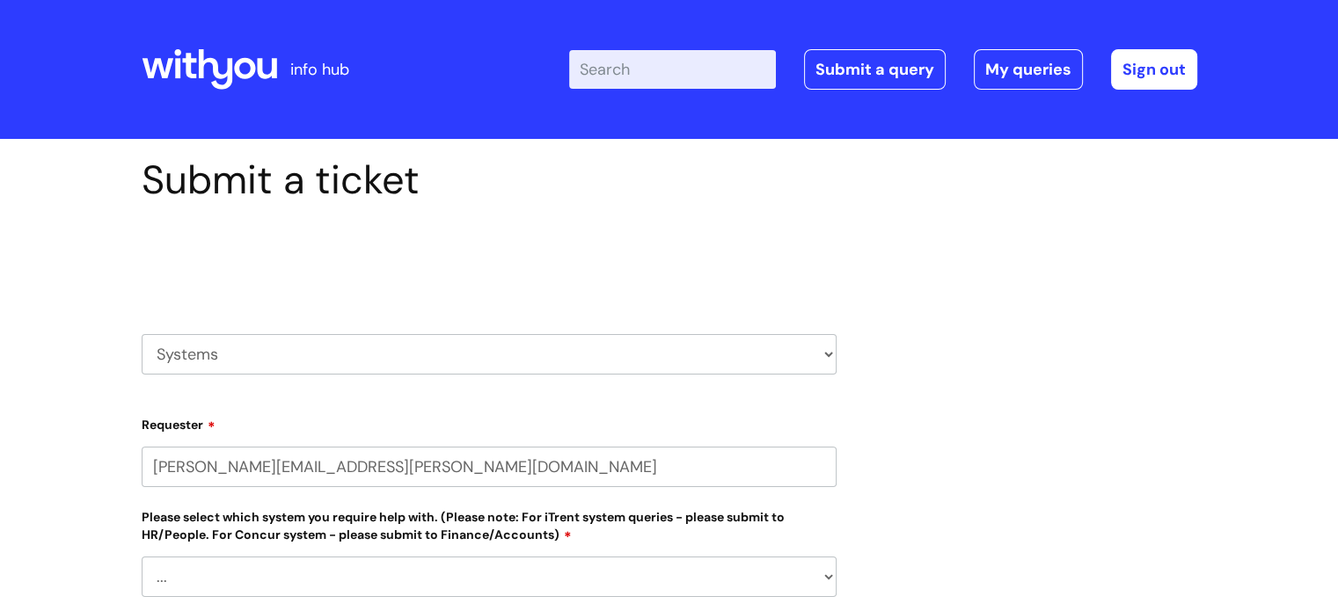
select select "80004157237"
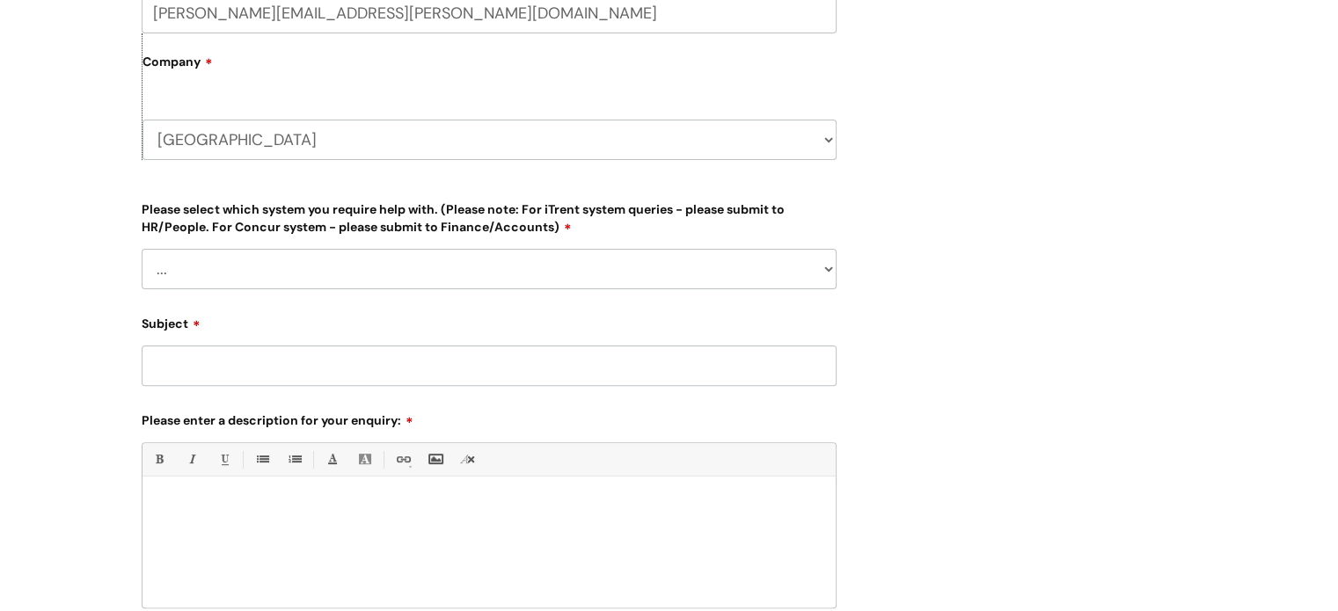
scroll to position [458, 0]
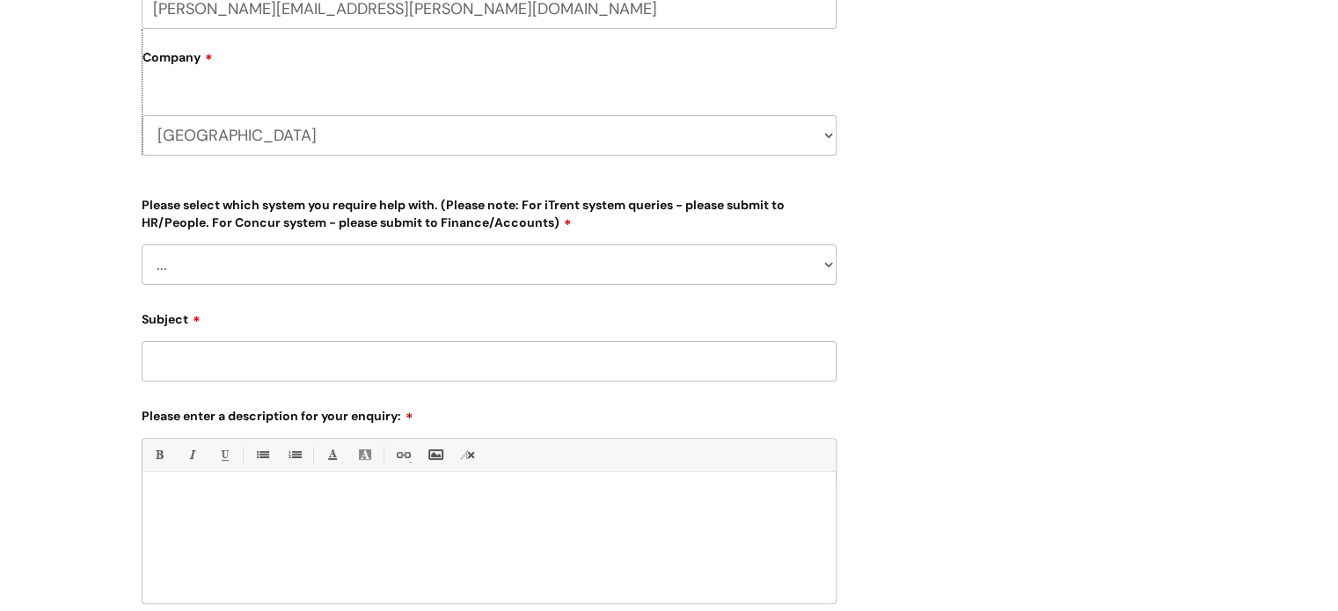
click at [759, 268] on select "... Ulysses Helpdesk Monday.com Nebula fault ILLY CarePath fault Halo fault E-c…" at bounding box center [489, 265] width 695 height 40
click at [1056, 210] on div "Submit a ticket Select issue type HR / People IT and Support Clinical Drug Aler…" at bounding box center [669, 234] width 1082 height 1072
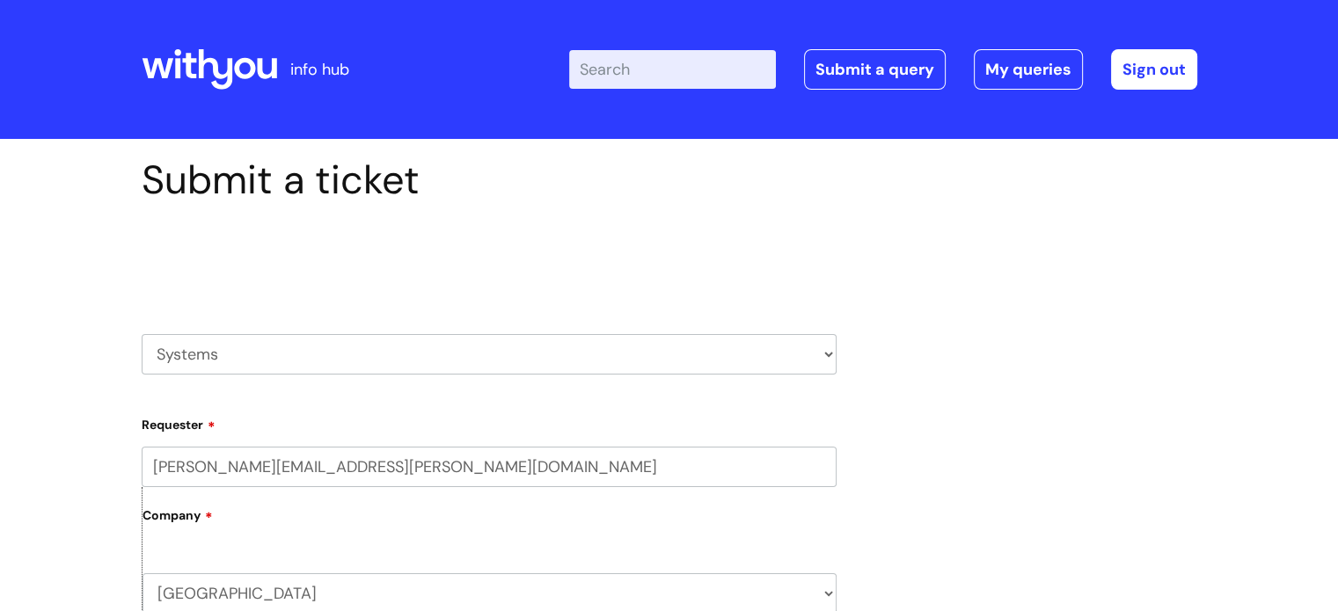
click at [823, 359] on select "HR / People IT and Support Clinical Drug Alerts Finance Accounts Data Support T…" at bounding box center [489, 354] width 695 height 40
select select "finance_accounts"
click at [142, 334] on select "HR / People IT and Support Clinical Drug Alerts Finance Accounts Data Support T…" at bounding box center [489, 354] width 695 height 40
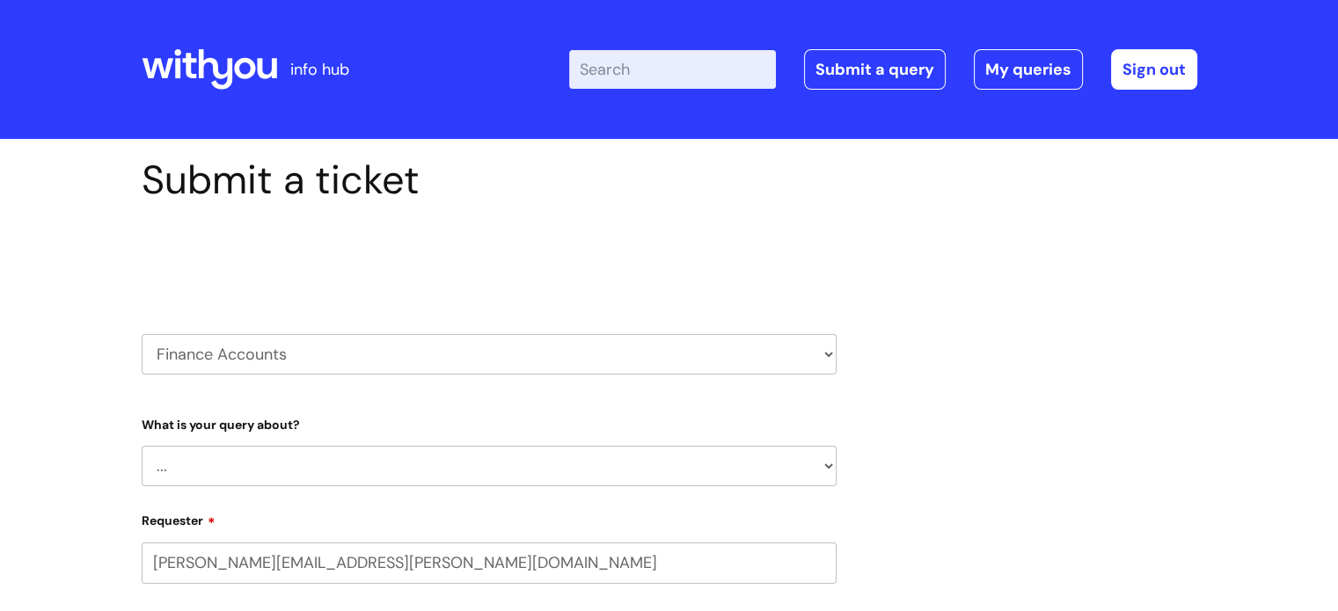
select select "80004157237"
click at [823, 467] on select "... Finance Systems Finance Requests (inc. Expenses) Invoices Research" at bounding box center [489, 466] width 695 height 40
select select "Finance Systems"
click at [142, 446] on select "... Finance Systems Finance Requests (inc. Expenses) Invoices Research" at bounding box center [489, 466] width 695 height 40
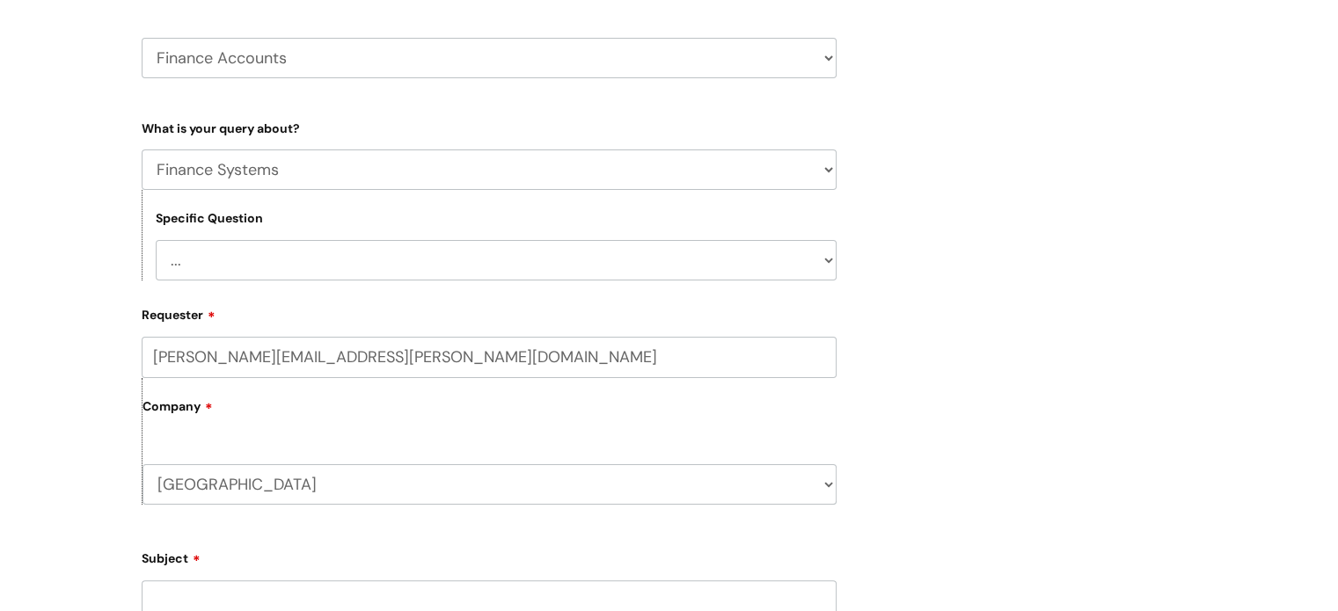
scroll to position [324, 0]
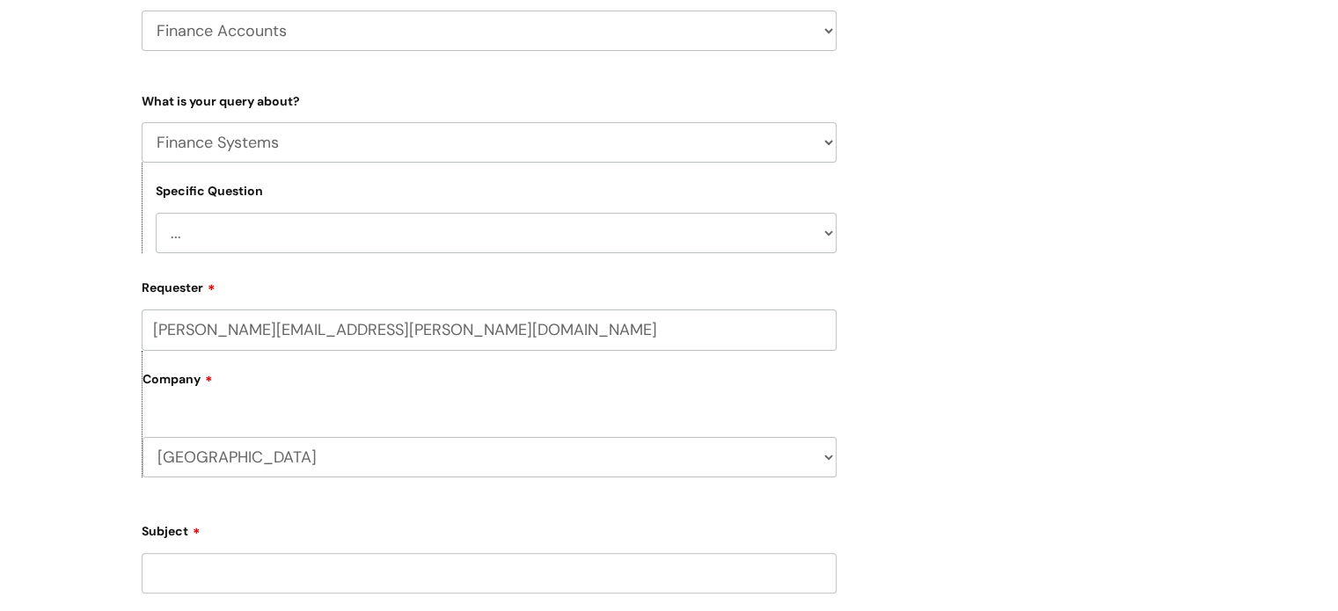
click at [828, 237] on select "... Concur + Basware Exchequer" at bounding box center [496, 233] width 681 height 40
select select "Concur + Basware"
click at [156, 213] on select "... Concur + Basware Exchequer" at bounding box center [496, 233] width 681 height 40
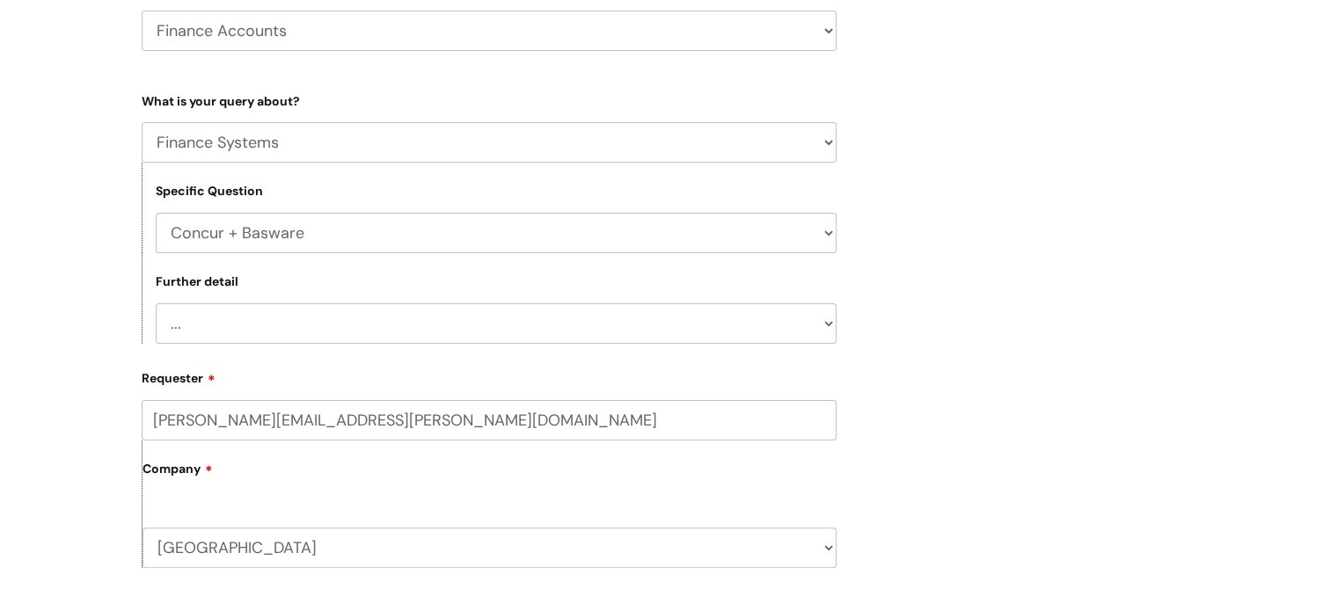
click at [815, 330] on select "... Access/Login issues Approval flow updates/issues New Suppliers + Job Codes …" at bounding box center [496, 323] width 681 height 40
select select "Approval flow updates/issues"
click at [156, 303] on select "... Access/Login issues Approval flow updates/issues New Suppliers + Job Codes …" at bounding box center [496, 323] width 681 height 40
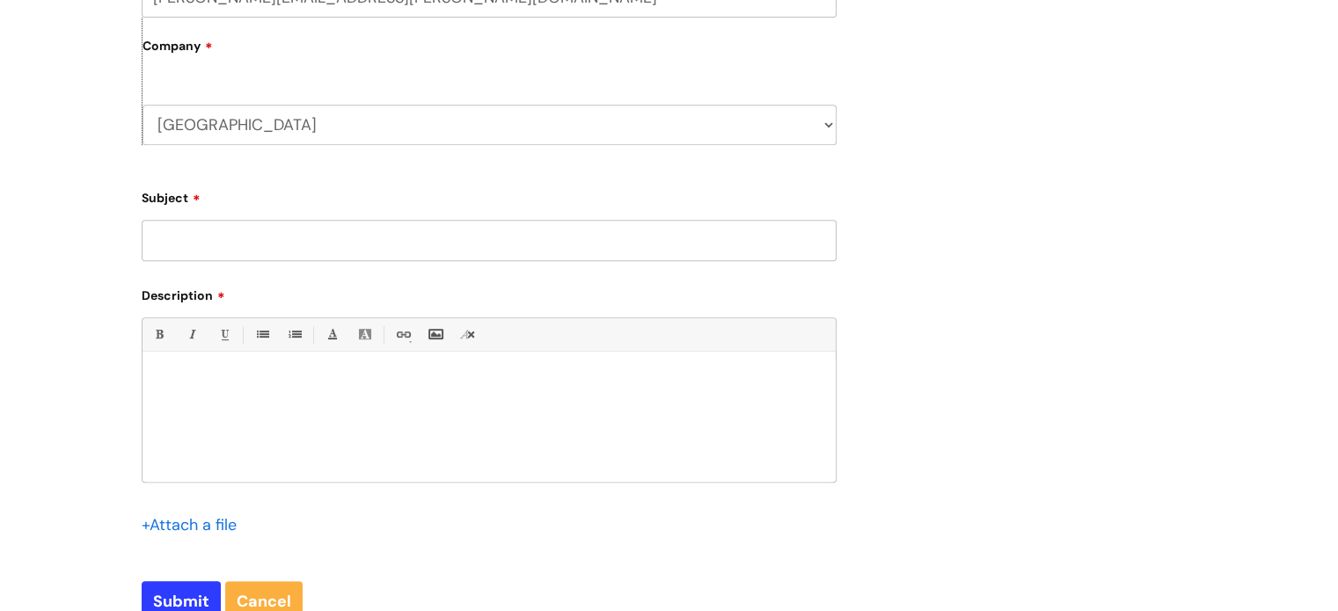
scroll to position [756, 0]
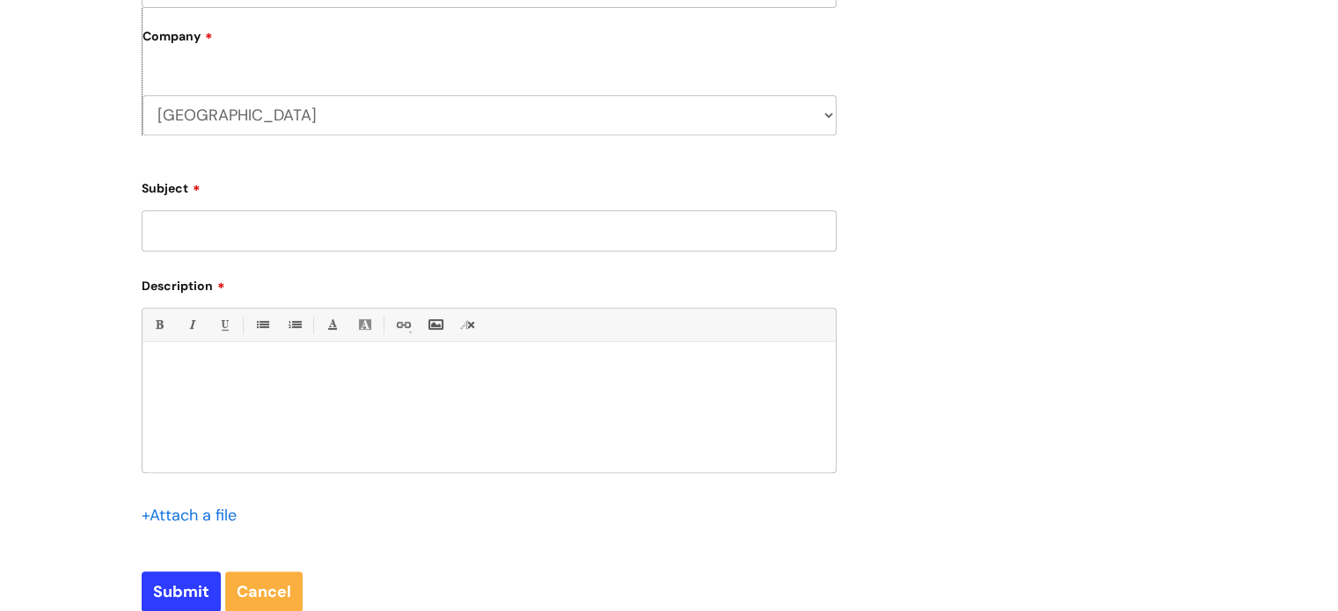
click at [349, 233] on input "Subject" at bounding box center [489, 230] width 695 height 40
type input "New Service Manager Fife"
click at [309, 354] on div at bounding box center [489, 411] width 693 height 121
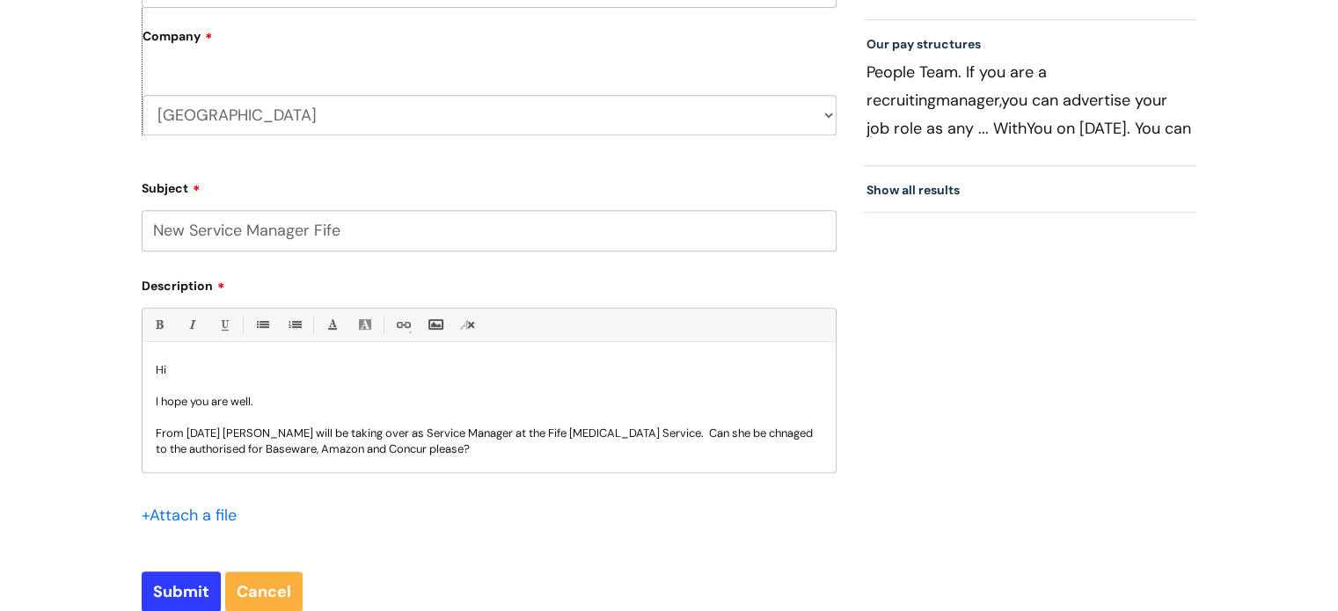
scroll to position [18, 0]
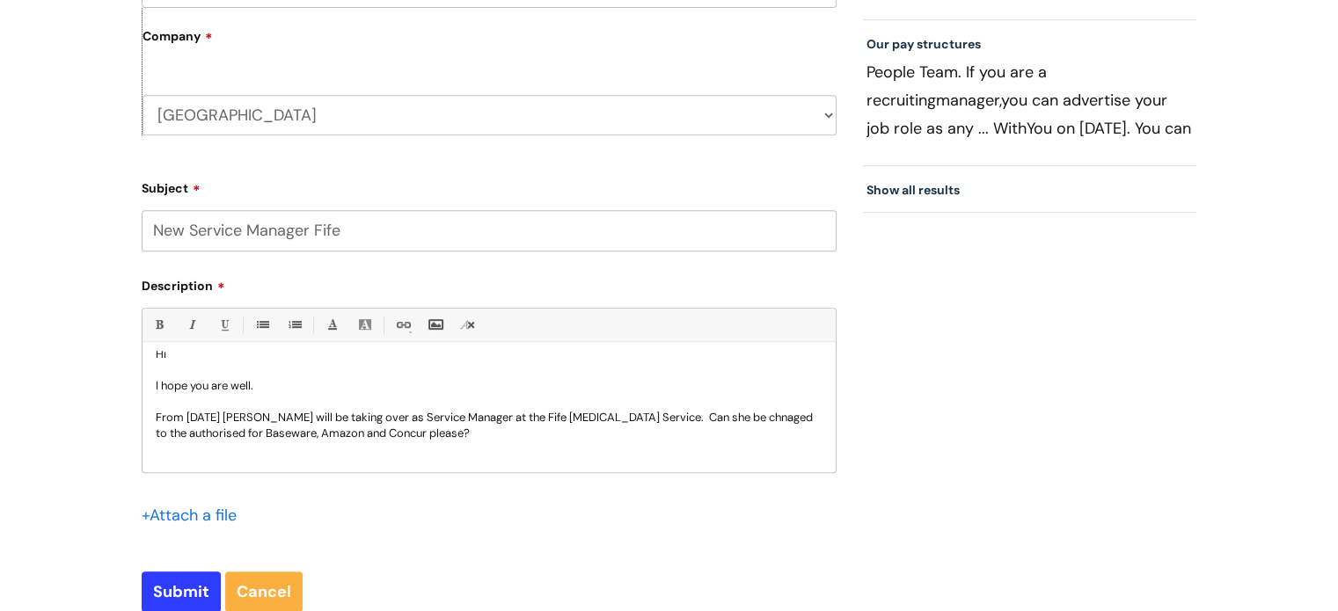
click at [176, 432] on p "From [DATE] [PERSON_NAME] will be taking over as Service Manager at the Fife [M…" at bounding box center [489, 426] width 667 height 32
click at [334, 433] on p "From [DATE] [PERSON_NAME] will be taking over as Service Manager at the Fife [M…" at bounding box center [489, 426] width 667 height 32
click at [295, 435] on p "From [DATE] [PERSON_NAME] will be taking over as Service Manager at the Fife [M…" at bounding box center [489, 426] width 667 height 32
click at [533, 435] on p "From [DATE] [PERSON_NAME] will be taking over as Service Manager at the Fife [M…" at bounding box center [489, 426] width 667 height 32
click at [212, 449] on p "From [DATE] [PERSON_NAME] will be taking over as Service Manager at the Fife [M…" at bounding box center [489, 434] width 667 height 48
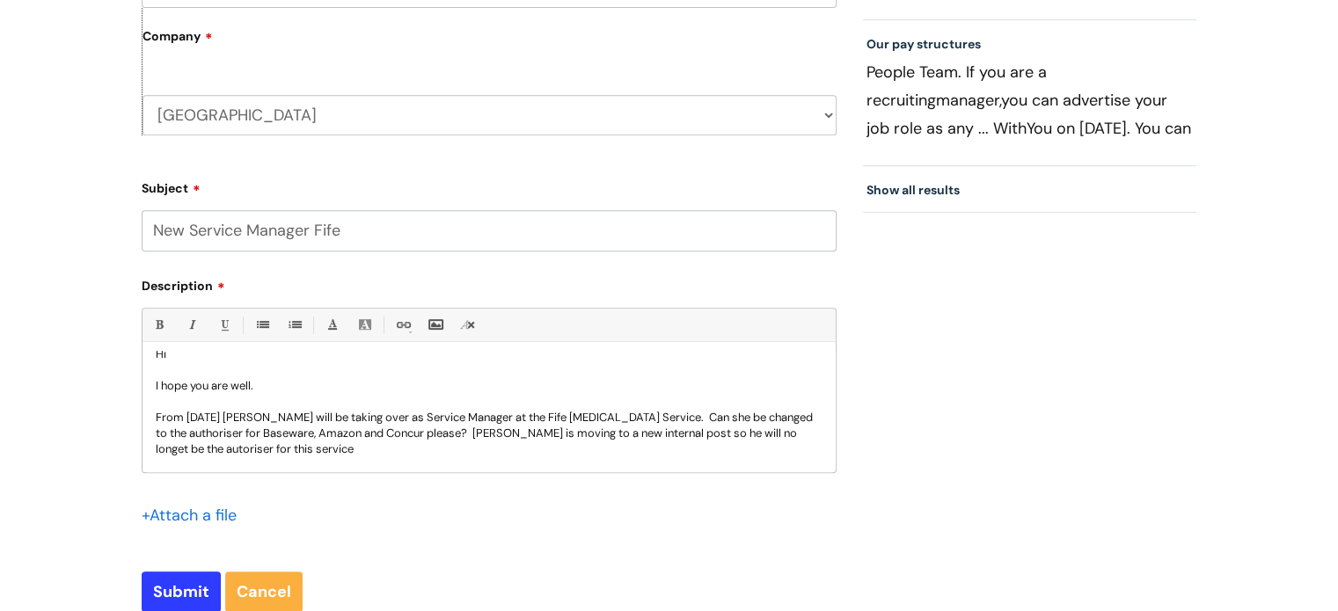
click at [225, 449] on p "From [DATE] [PERSON_NAME] will be taking over as Service Manager at the Fife [M…" at bounding box center [489, 434] width 667 height 48
click at [413, 460] on p at bounding box center [489, 465] width 667 height 16
click at [408, 440] on p "From [DATE] [PERSON_NAME] will be taking over as Service Manager at the Fife [M…" at bounding box center [489, 434] width 667 height 48
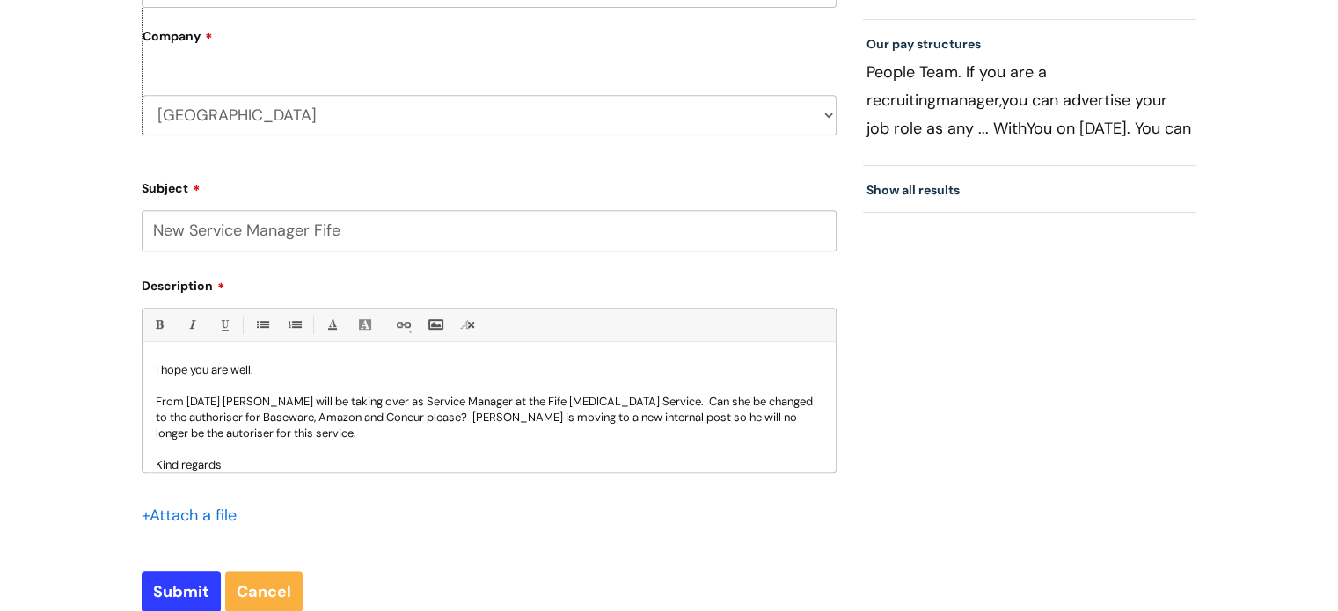
scroll to position [49, 0]
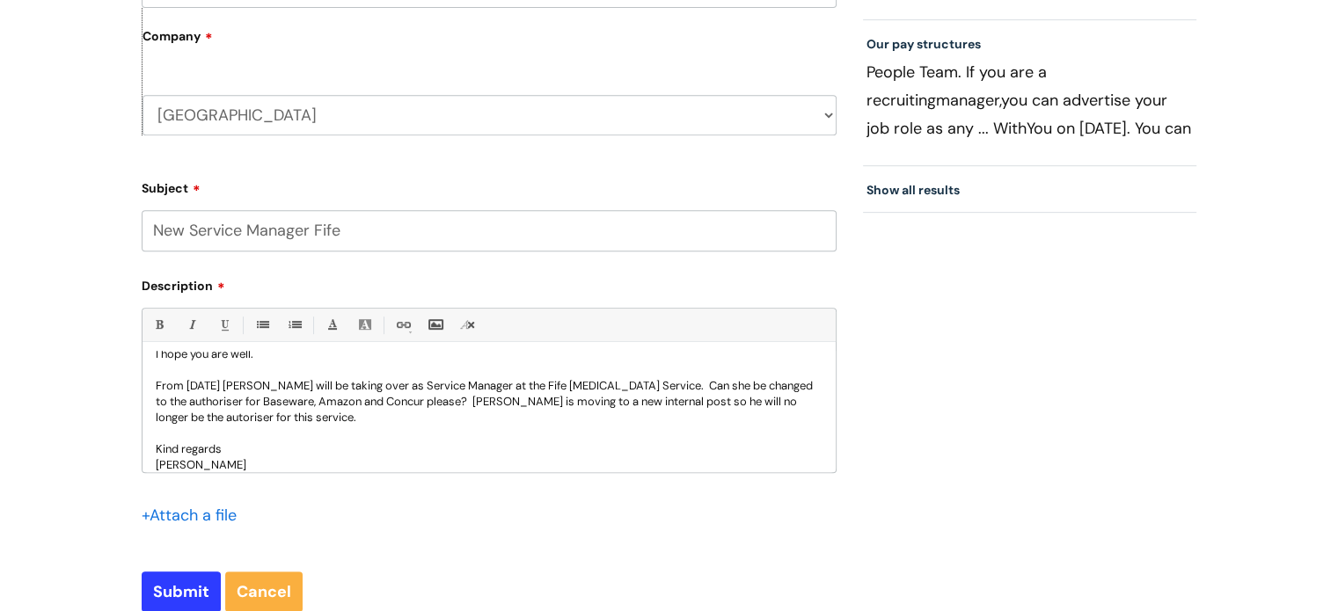
click at [281, 418] on p "From [DATE] [PERSON_NAME] will be taking over as Service Manager at the Fife [M…" at bounding box center [489, 402] width 667 height 48
click at [194, 594] on input "Submit" at bounding box center [181, 592] width 79 height 40
type input "Please Wait..."
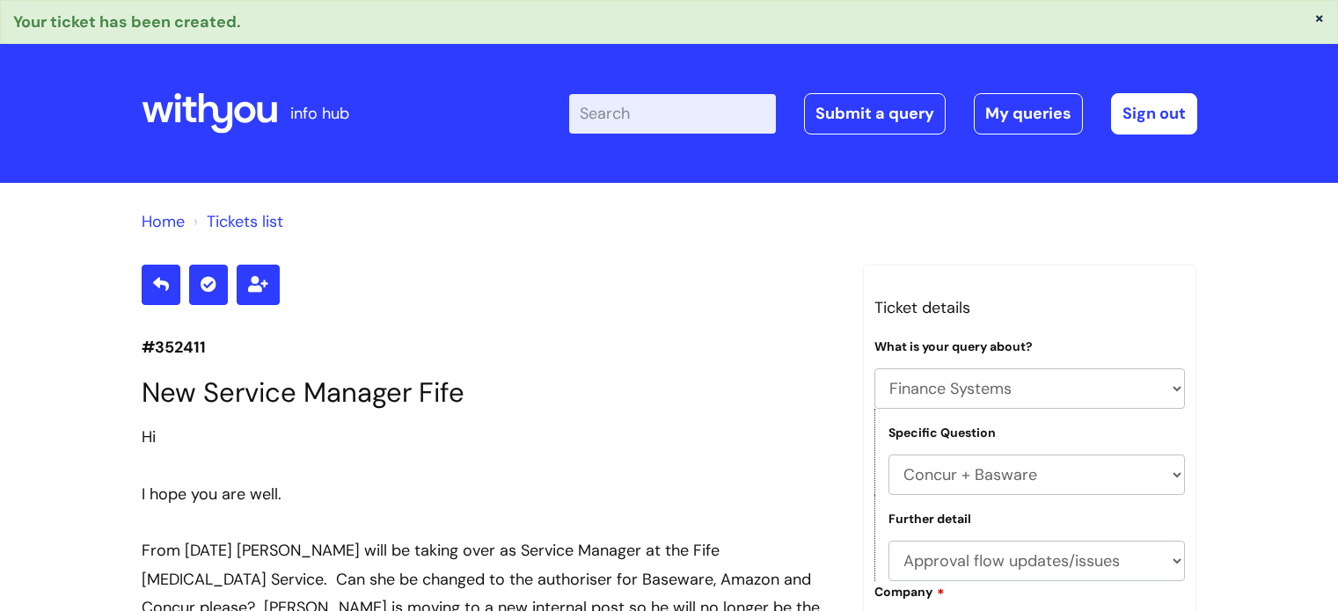
select select "Finance Systems"
select select "Concur + Basware"
select select "Approval flow updates/issues"
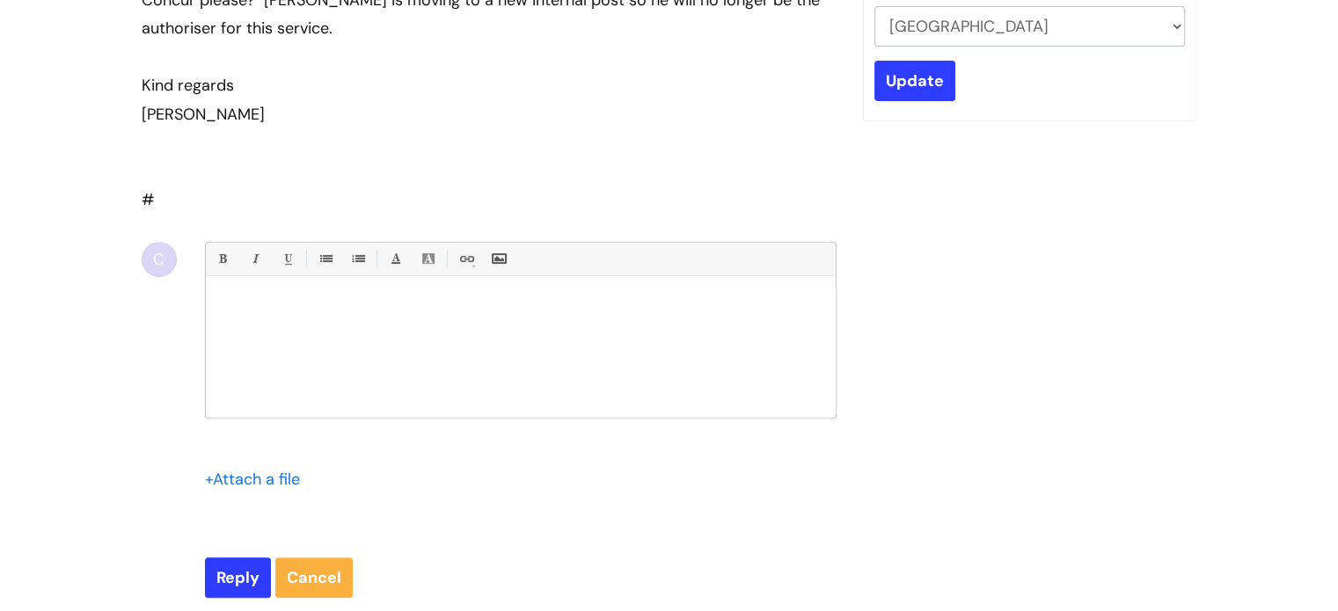
click at [194, 594] on div "C Bold (Ctrl-B) Italic (Ctrl-I) Underline(Ctrl-U) • Unordered List (Ctrl-Shift-…" at bounding box center [489, 420] width 695 height 356
